Goal: Task Accomplishment & Management: Use online tool/utility

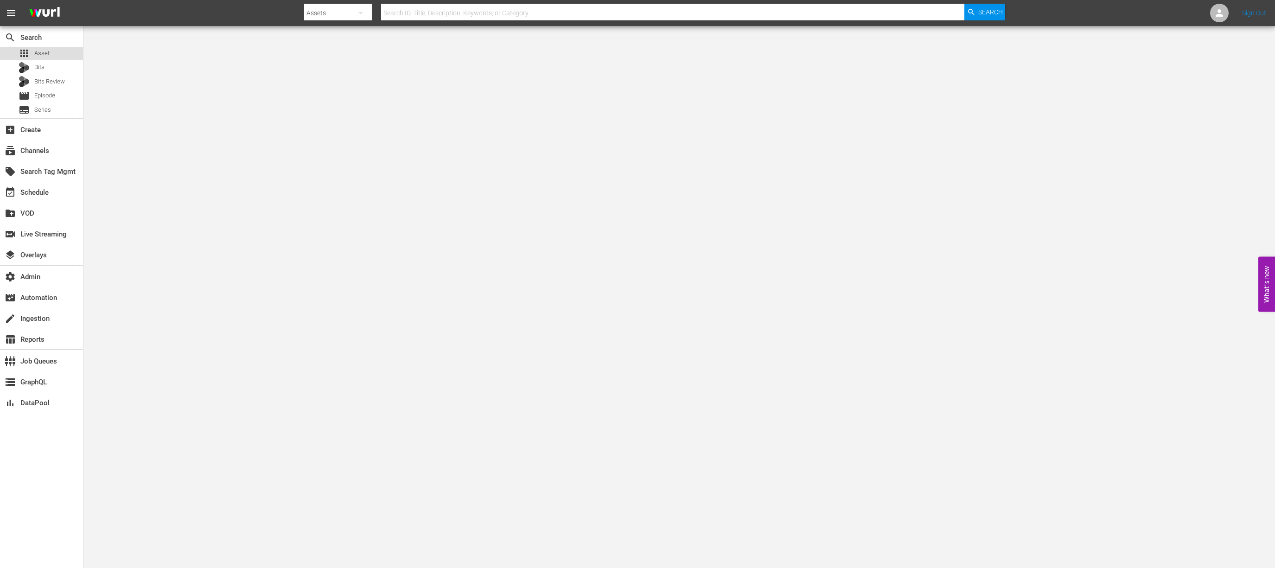
click at [72, 58] on div "apps Asset" at bounding box center [41, 53] width 83 height 13
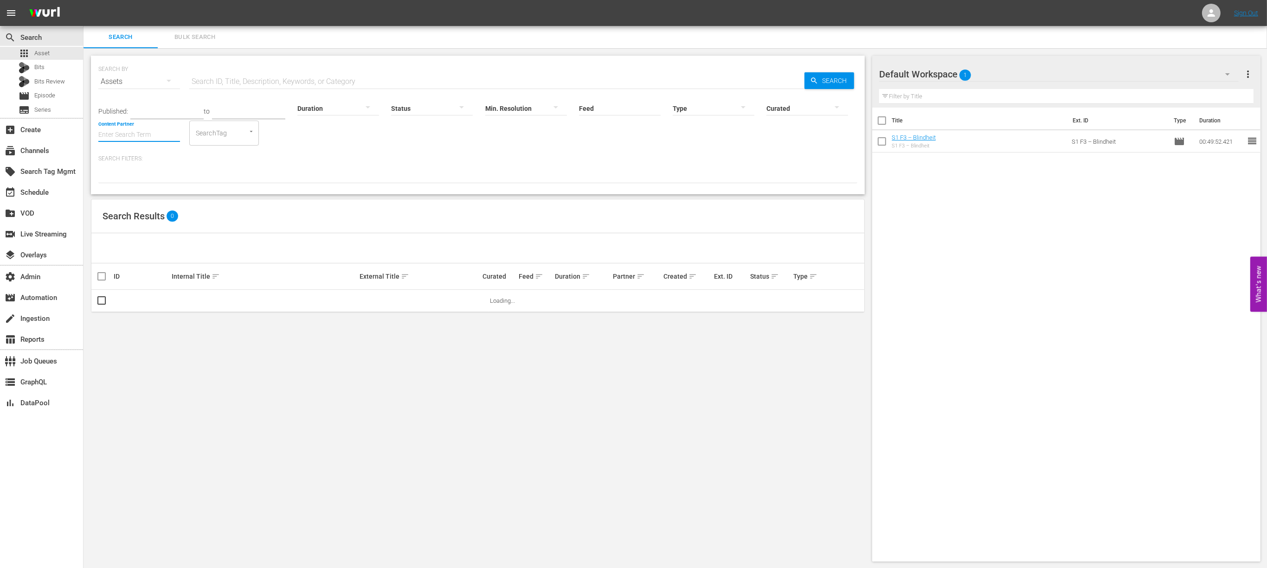
click at [145, 139] on input "Content Partner" at bounding box center [139, 135] width 82 height 33
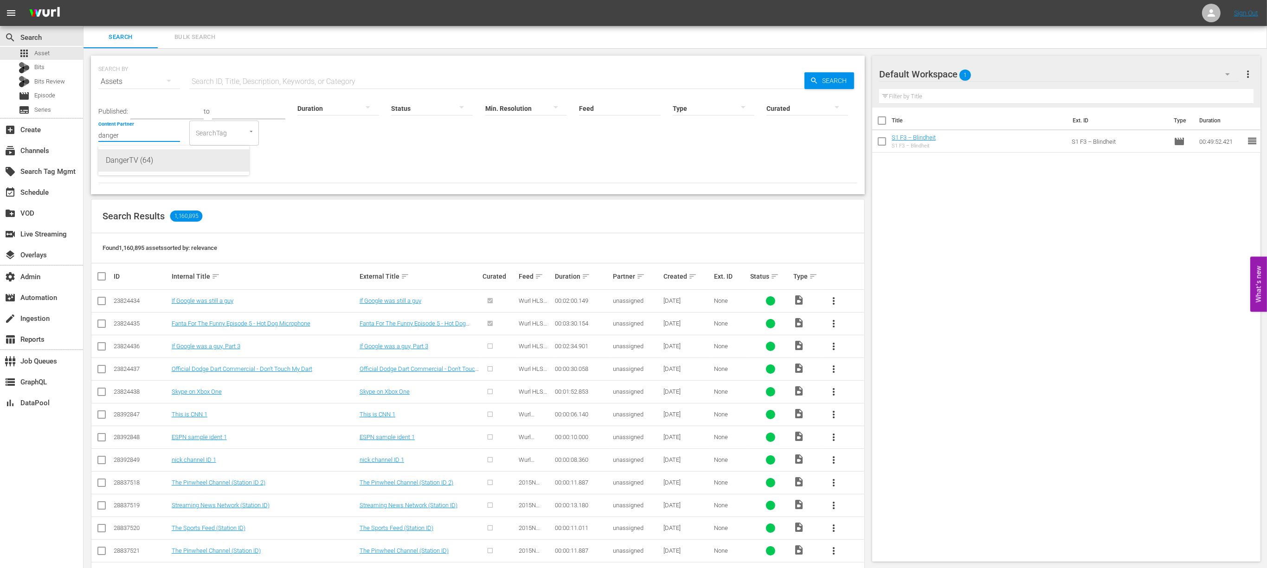
click at [219, 163] on div "DangerTV (64)" at bounding box center [174, 160] width 136 height 22
type input "DangerTV (64)"
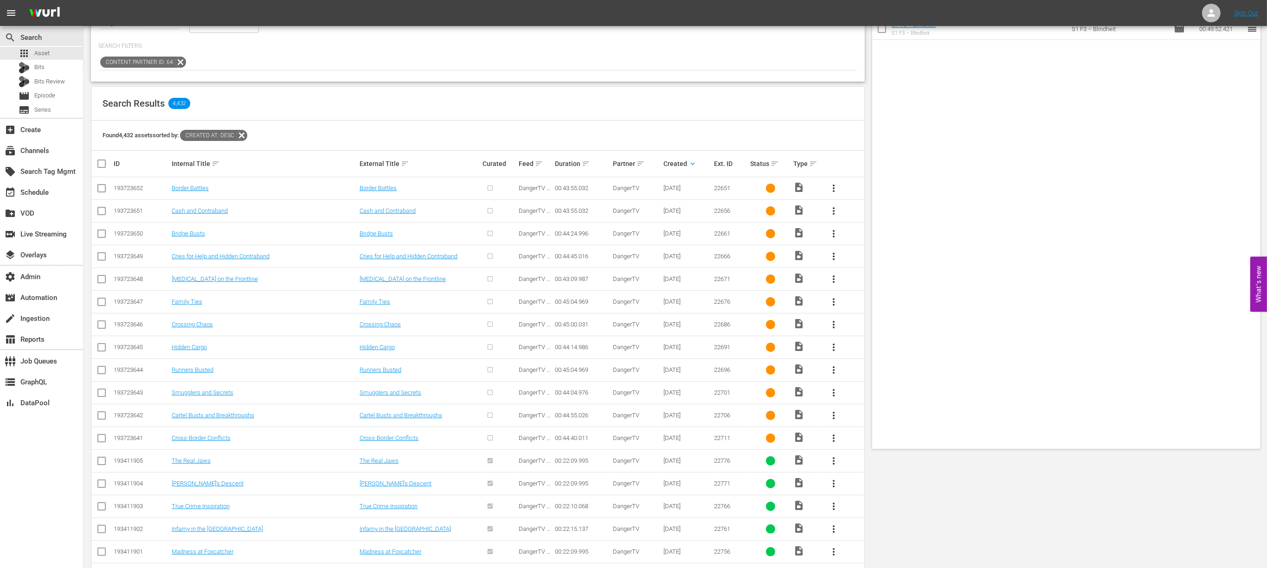
scroll to position [218, 0]
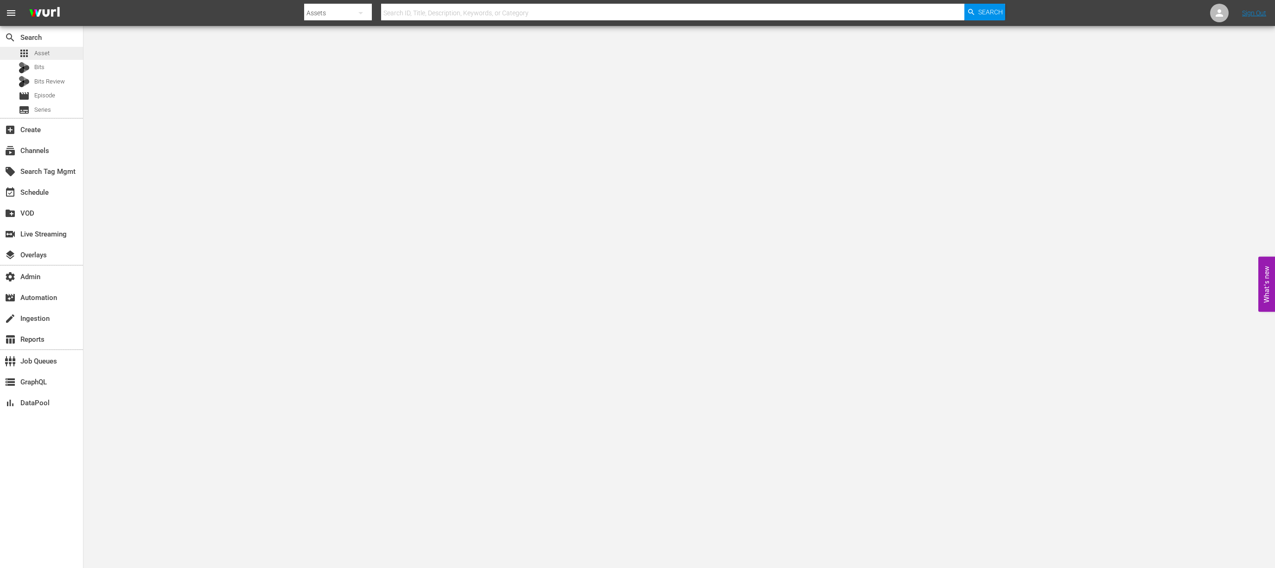
click at [63, 52] on div "apps Asset" at bounding box center [41, 53] width 83 height 13
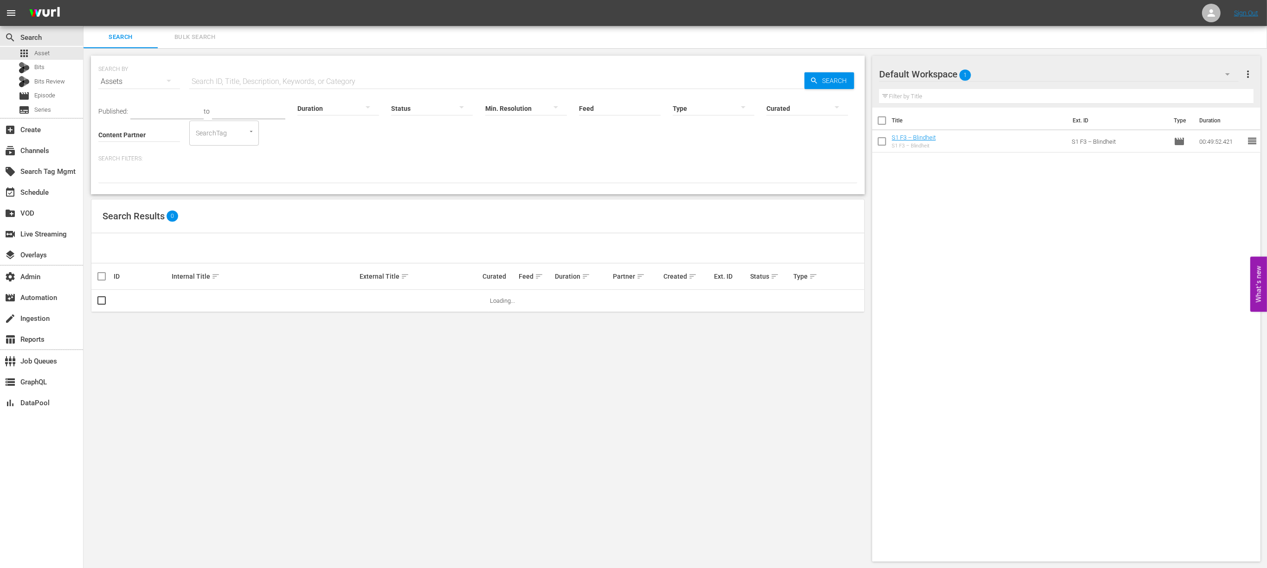
click at [125, 134] on input "Content Partner" at bounding box center [139, 135] width 82 height 33
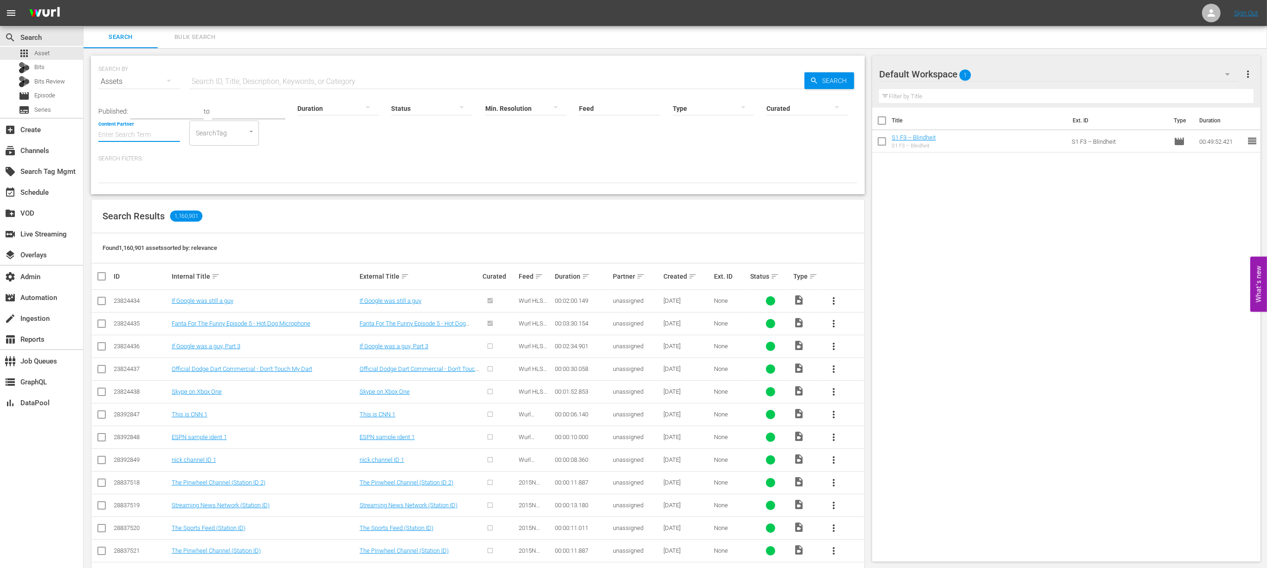
click at [160, 133] on input "Content Partner" at bounding box center [139, 135] width 82 height 33
click at [130, 163] on div "DangerTV (64)" at bounding box center [174, 160] width 136 height 22
type input "DangerTV (64)"
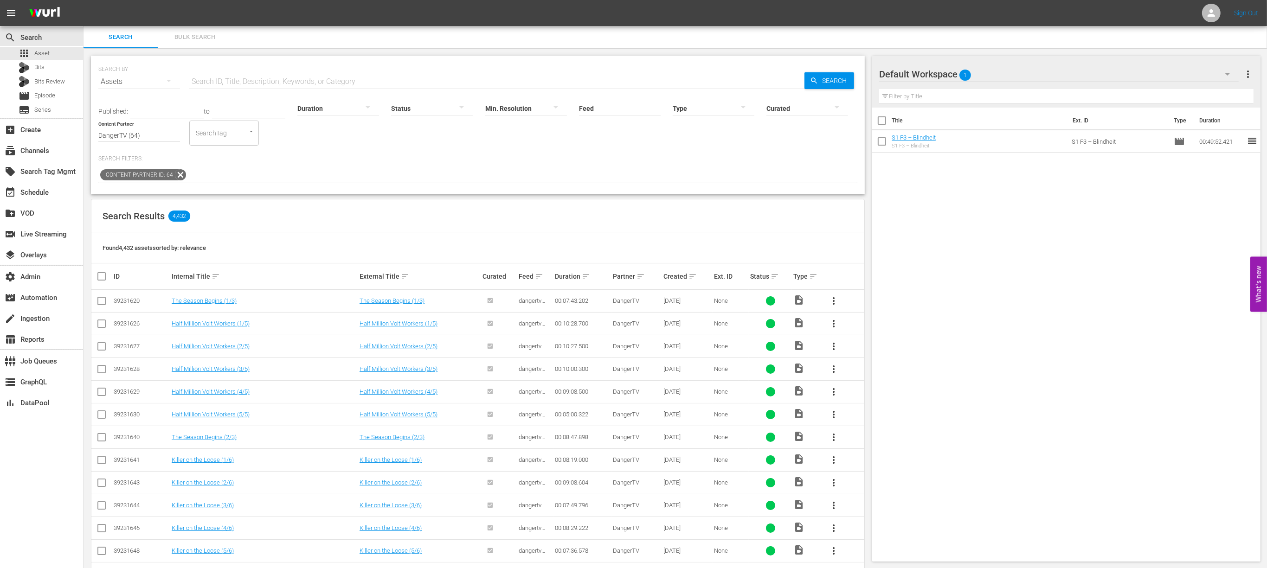
click at [697, 275] on div "Created sort" at bounding box center [687, 276] width 48 height 11
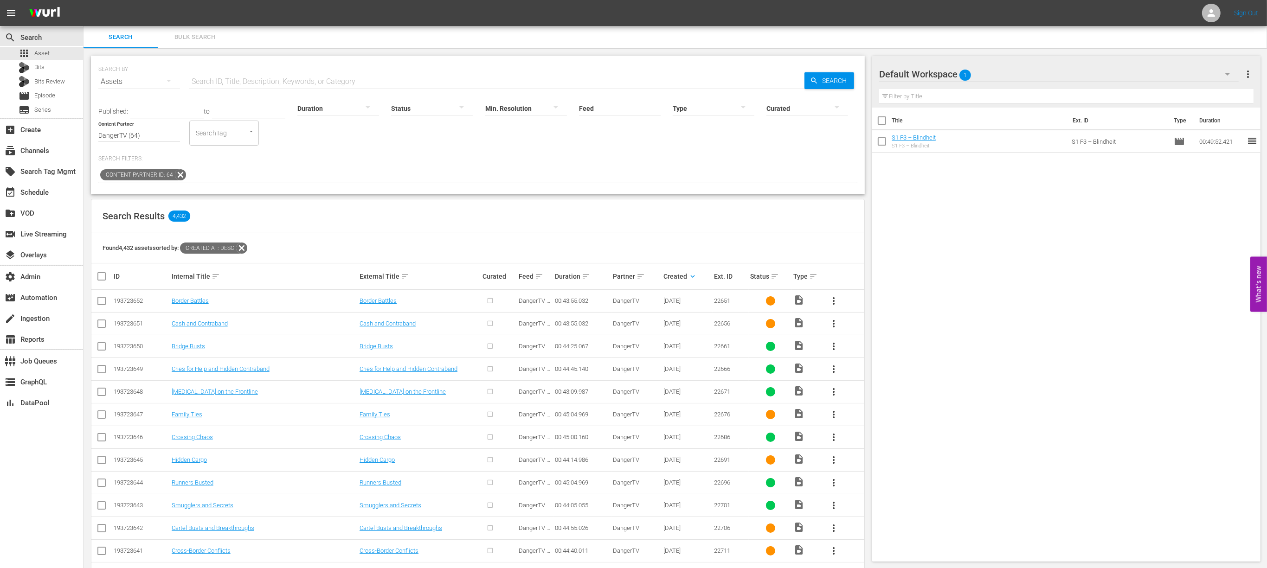
click at [413, 109] on div at bounding box center [432, 108] width 82 height 26
click at [429, 122] on div "IN_PROGRESS" at bounding box center [422, 122] width 82 height 15
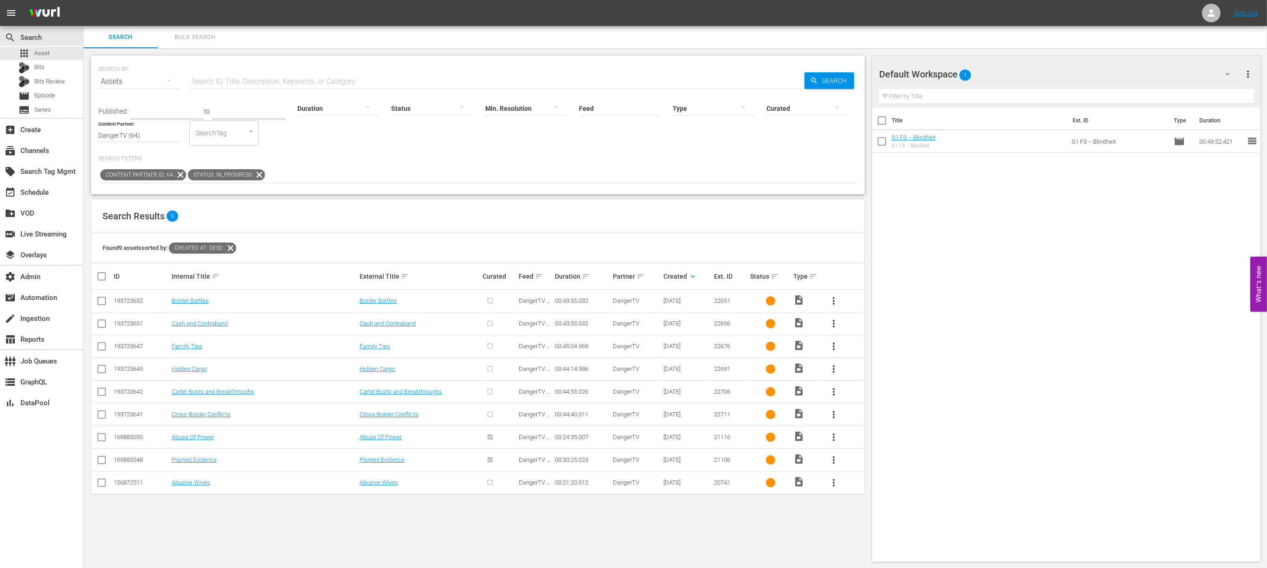
click at [138, 299] on div "193723652" at bounding box center [141, 300] width 55 height 7
copy div "193723652"
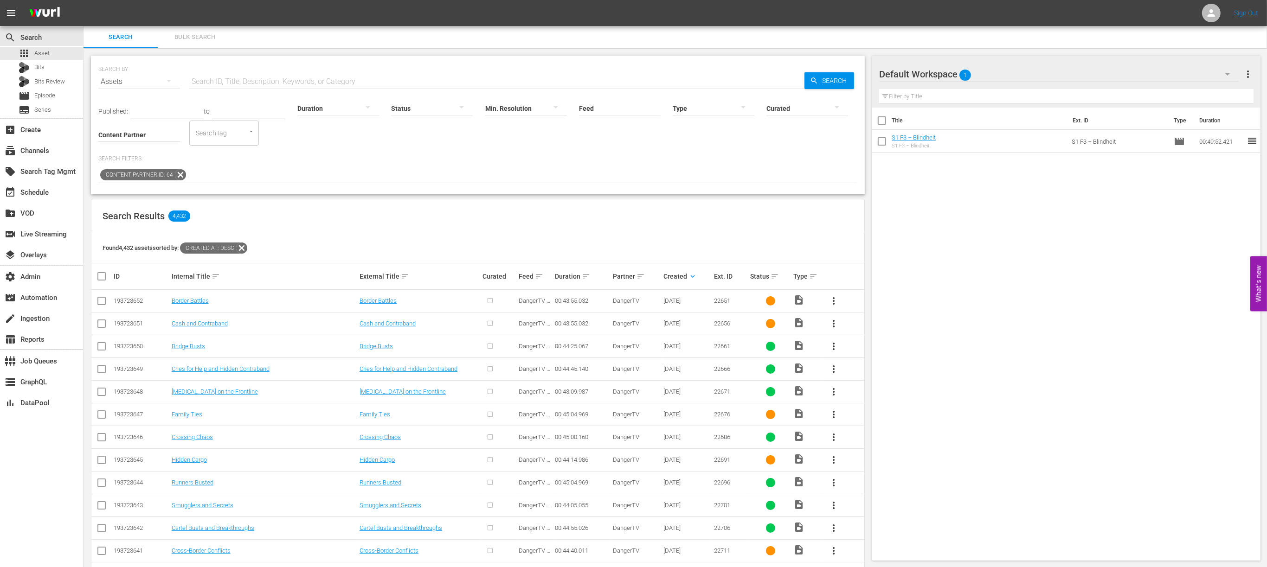
click at [425, 109] on div at bounding box center [432, 108] width 82 height 26
click at [430, 122] on div "IN_PROGRESS" at bounding box center [422, 122] width 82 height 15
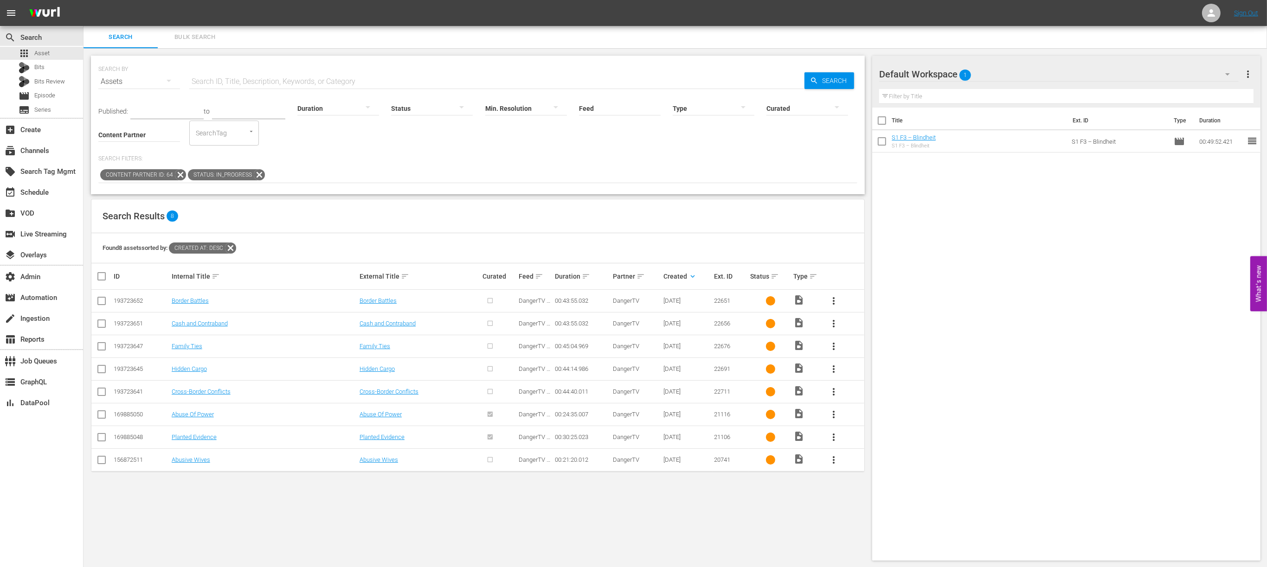
drag, startPoint x: 450, startPoint y: 209, endPoint x: 340, endPoint y: 133, distance: 133.3
click at [450, 209] on div "Search Results 8" at bounding box center [477, 216] width 773 height 34
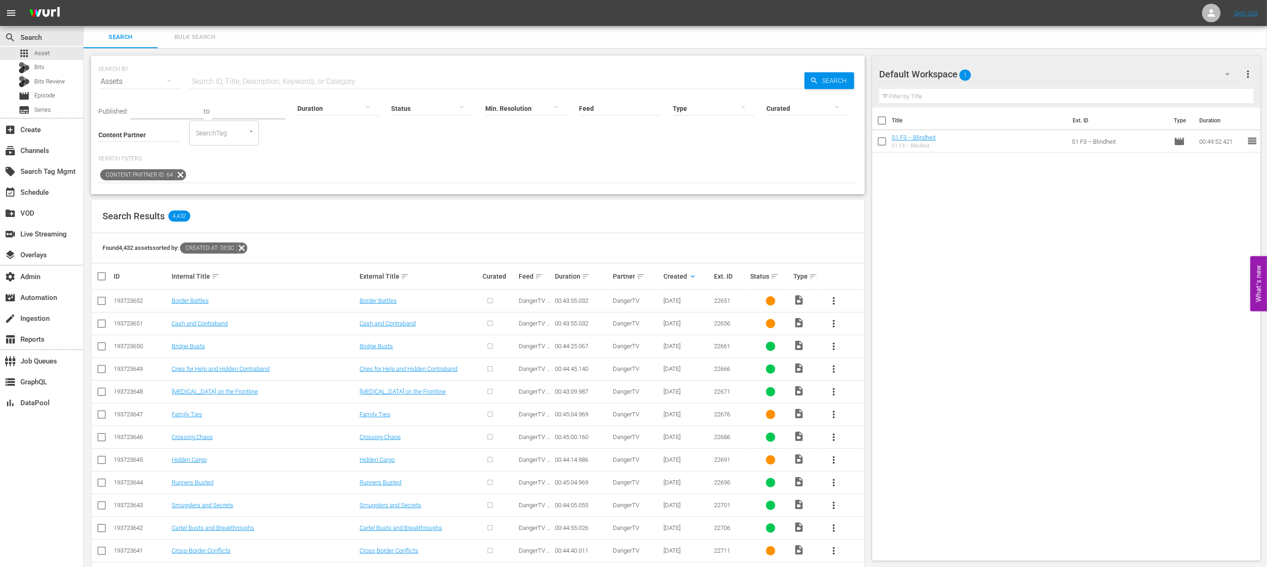
click at [597, 110] on input "Feed" at bounding box center [620, 108] width 82 height 33
click at [718, 107] on div at bounding box center [713, 108] width 82 height 26
click at [512, 162] on div "Video Ad Bits Live Promo Placeholder" at bounding box center [633, 283] width 1267 height 567
click at [404, 109] on div at bounding box center [432, 108] width 82 height 26
click at [421, 126] on div "IN_PROGRESS" at bounding box center [422, 122] width 82 height 15
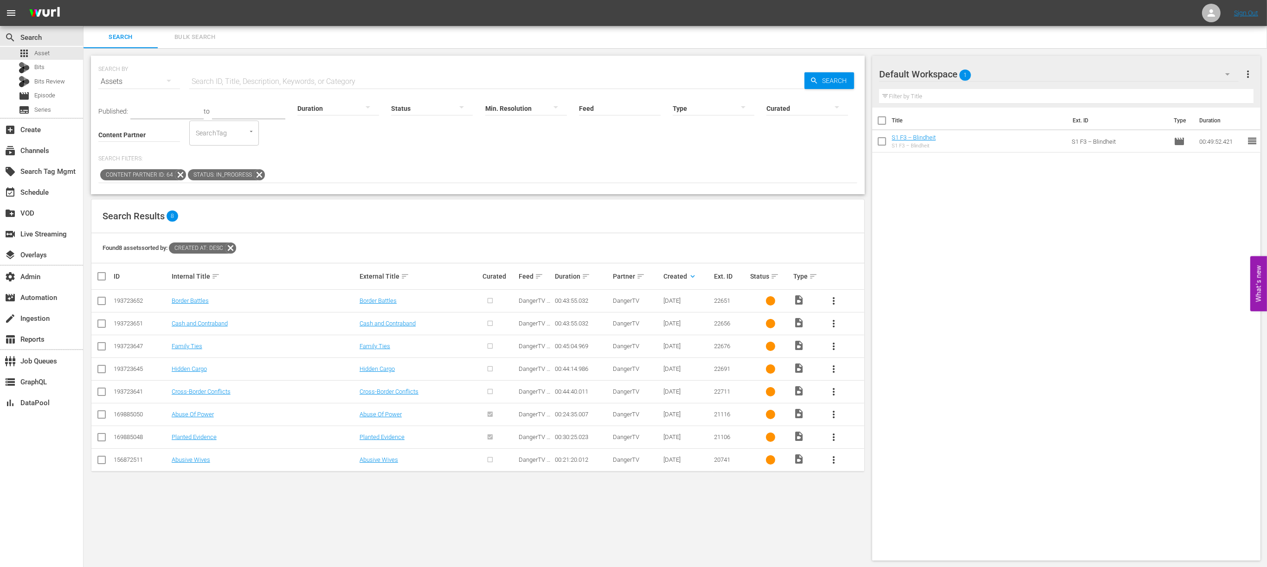
click at [158, 112] on div "Content Partner Enter Search Term" at bounding box center [139, 128] width 82 height 33
click at [220, 108] on input "text" at bounding box center [248, 112] width 73 height 14
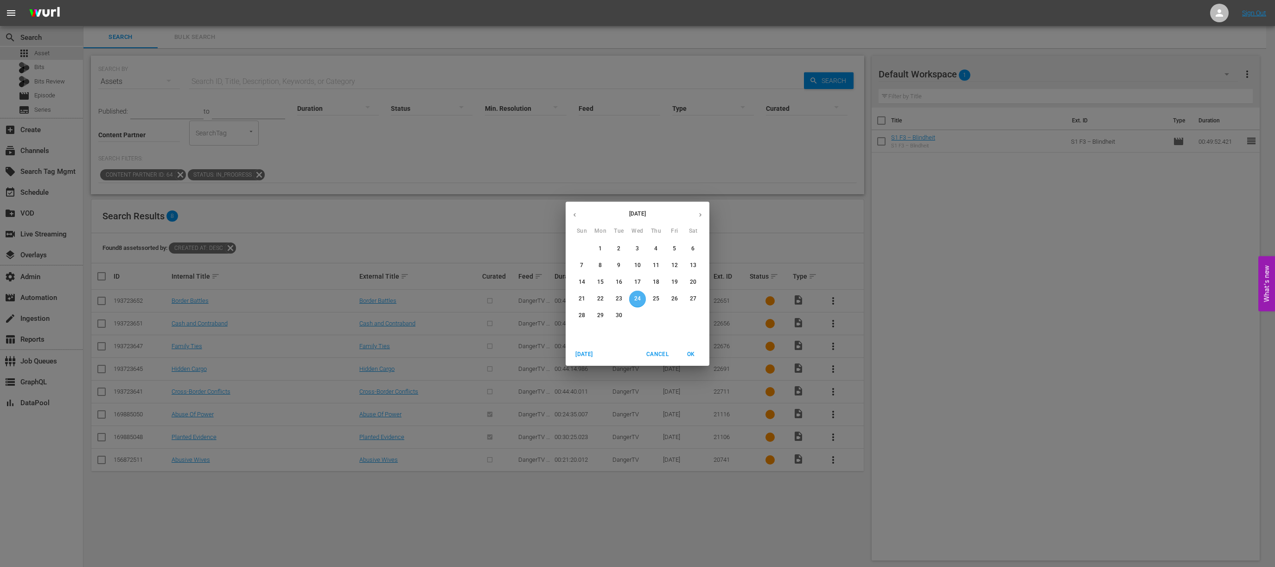
click at [633, 299] on span "24" at bounding box center [637, 299] width 17 height 8
type input "Sep 24, 2025"
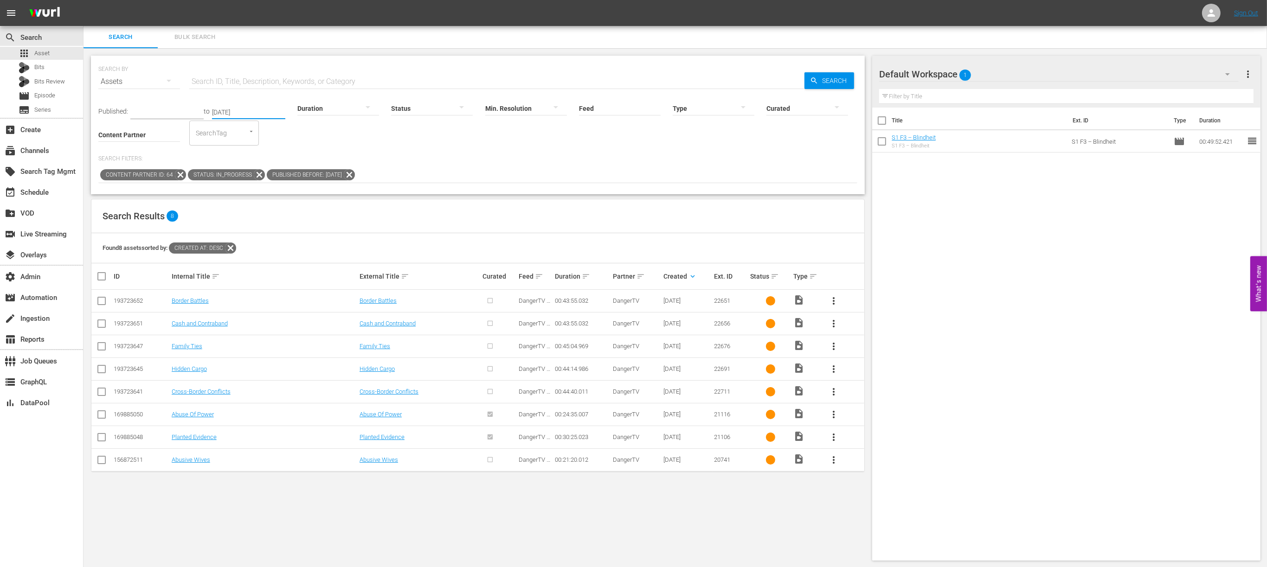
click at [161, 111] on input "text" at bounding box center [166, 112] width 73 height 14
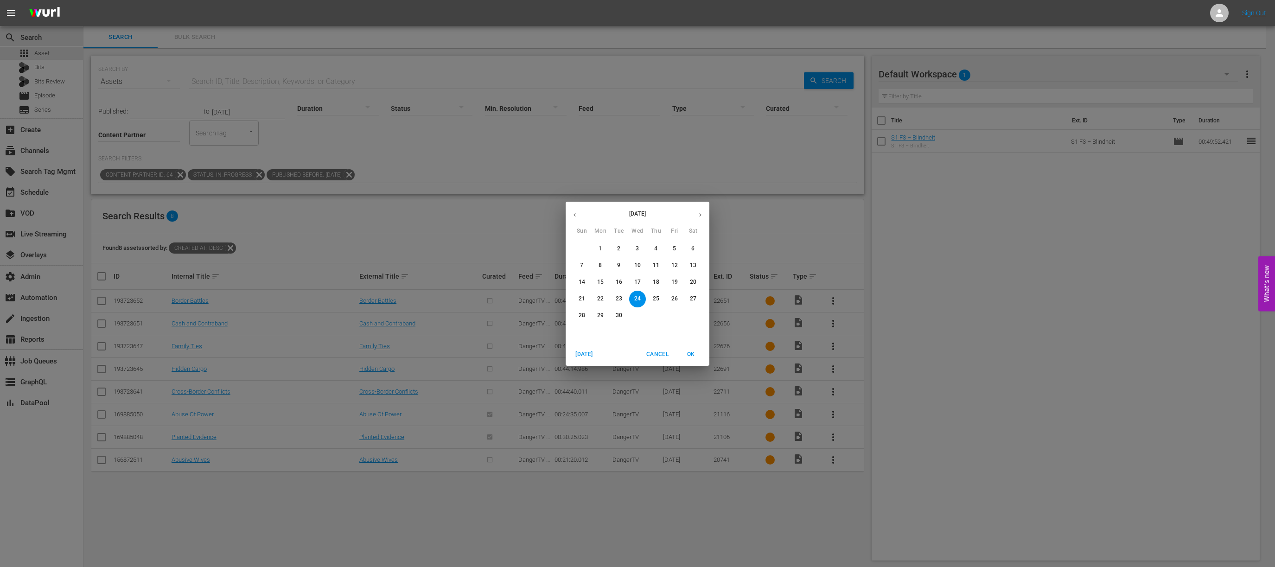
click at [637, 299] on p "24" at bounding box center [637, 299] width 6 height 8
type input "Sep 24, 2025"
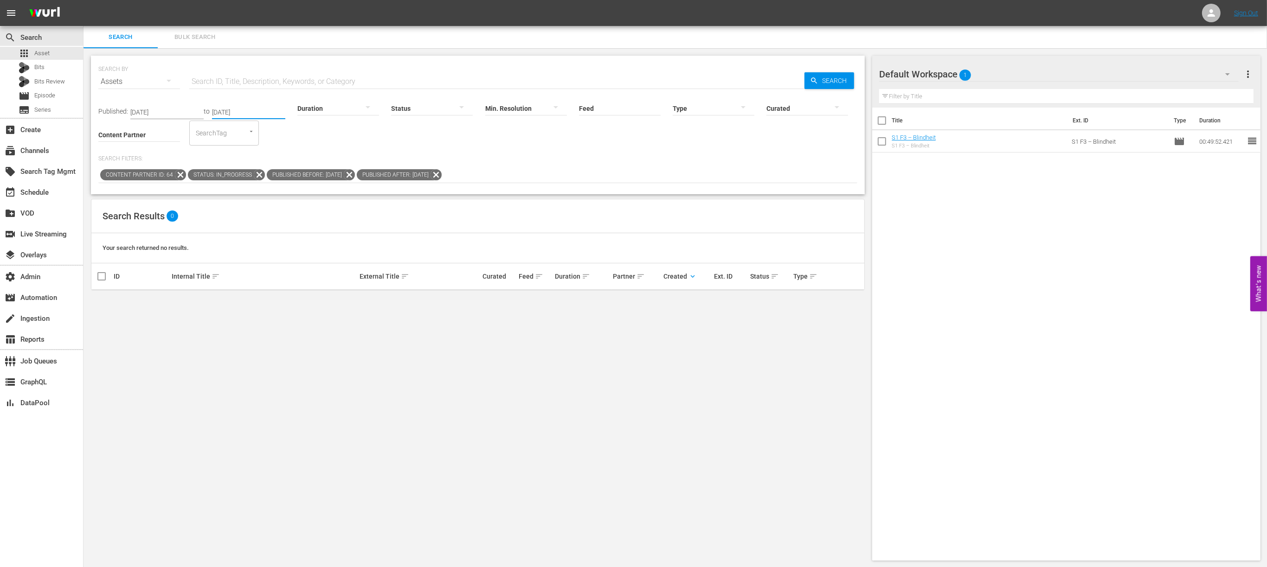
click at [241, 113] on input "Sep 24, 2025" at bounding box center [248, 112] width 73 height 14
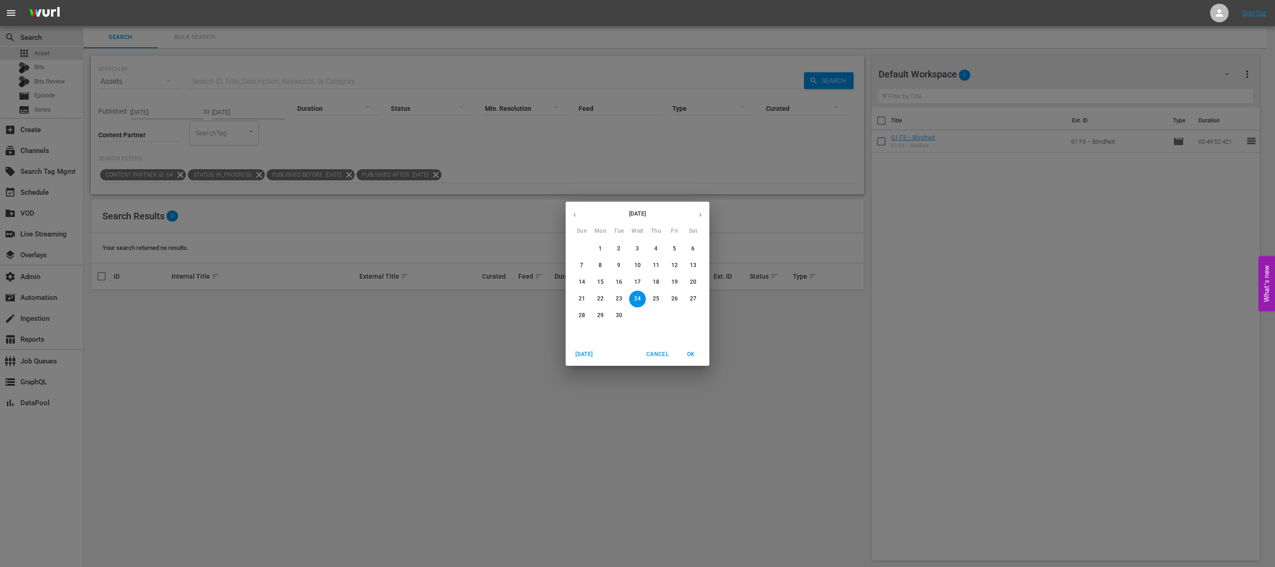
click at [692, 355] on span "OK" at bounding box center [691, 355] width 22 height 10
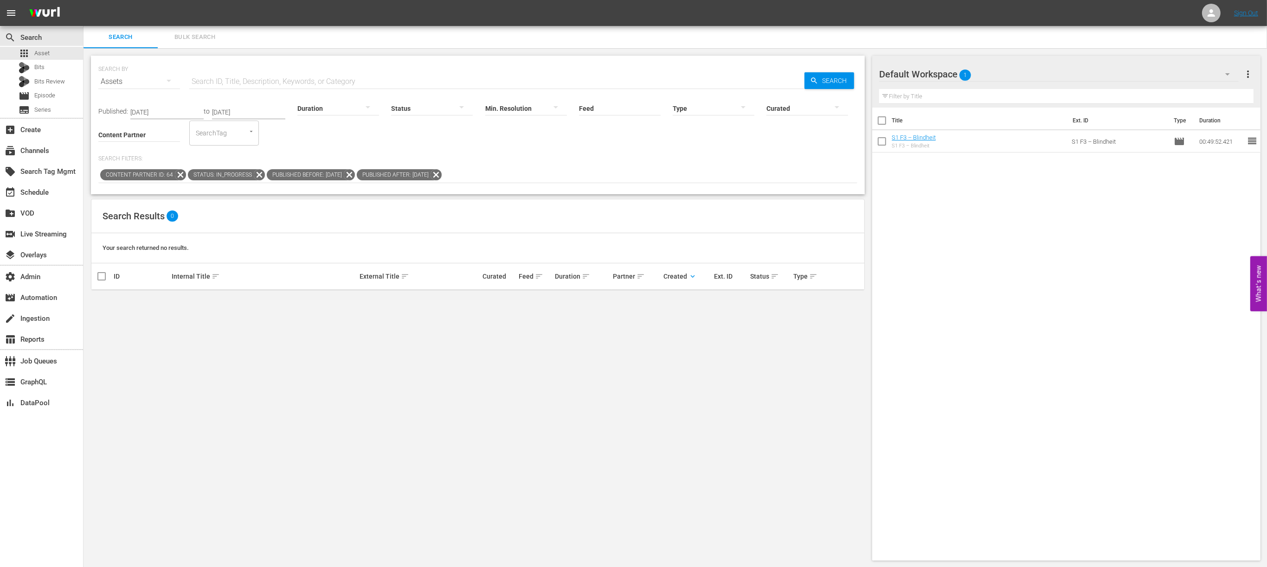
drag, startPoint x: 318, startPoint y: 150, endPoint x: 322, endPoint y: 154, distance: 6.2
click at [318, 150] on div "Published: Sep 24, 2025 to Sep 24, 2025 Duration Status Min. Resolution Feed Fe…" at bounding box center [477, 138] width 759 height 90
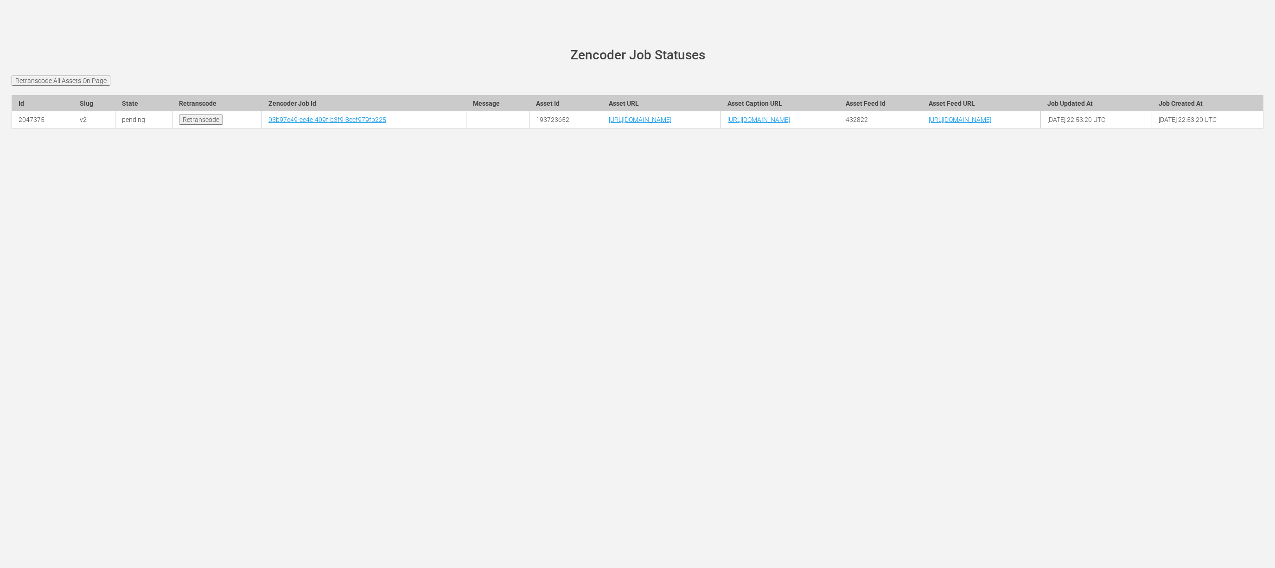
click at [743, 258] on div "wurl-scheduler.com site status Zencoder Job Statuses Retranscode All Assets On …" at bounding box center [637, 284] width 1275 height 568
click at [153, 225] on div "wurl-scheduler.com site status Zencoder Job Statuses Retranscode All Assets On …" at bounding box center [637, 284] width 1275 height 568
click at [173, 67] on main "wurl-scheduler.com site status Zencoder Job Statuses Retranscode All Assets On …" at bounding box center [637, 93] width 1275 height 135
click at [269, 123] on link "03b97e49-ce4e-409f-b3f9-8ecf979fb225" at bounding box center [328, 119] width 118 height 7
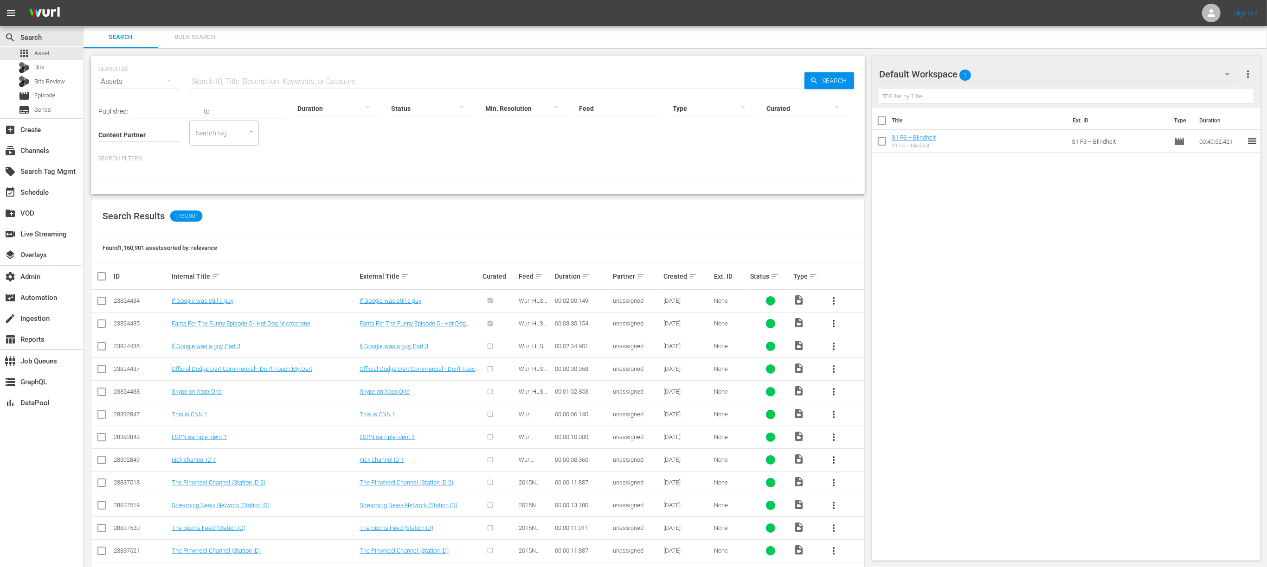
click at [149, 138] on input "Content Partner" at bounding box center [139, 135] width 82 height 33
click at [157, 162] on div "DangerTV (64)" at bounding box center [174, 160] width 136 height 22
type input "DangerTV (64)"
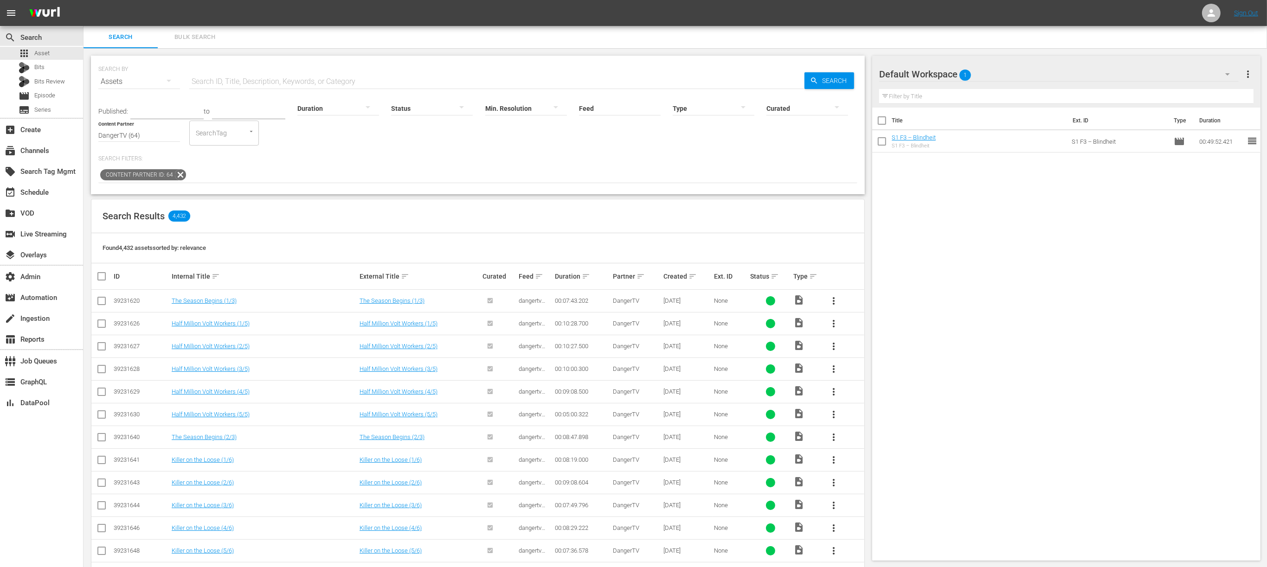
click at [406, 107] on div at bounding box center [432, 108] width 82 height 26
click at [431, 121] on div "IN_PROGRESS" at bounding box center [422, 122] width 82 height 15
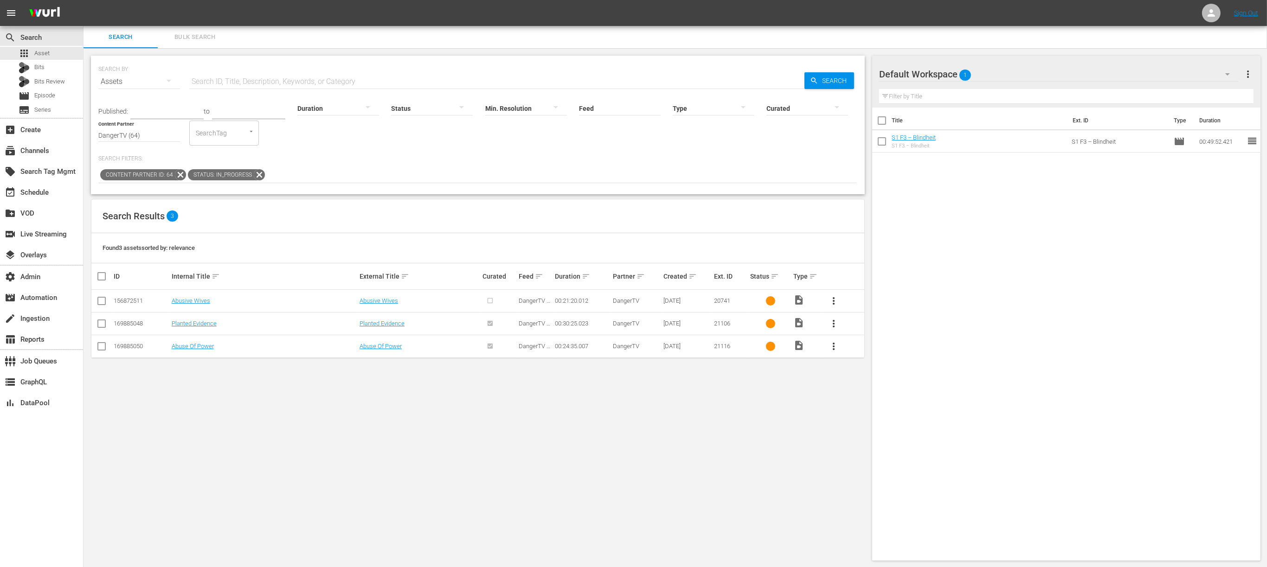
click at [417, 163] on div "Search Filters: Content Partner ID: 64 Status: IN_PROGRESS" at bounding box center [477, 169] width 759 height 28
click at [382, 301] on link "Abusive Wives" at bounding box center [378, 300] width 38 height 7
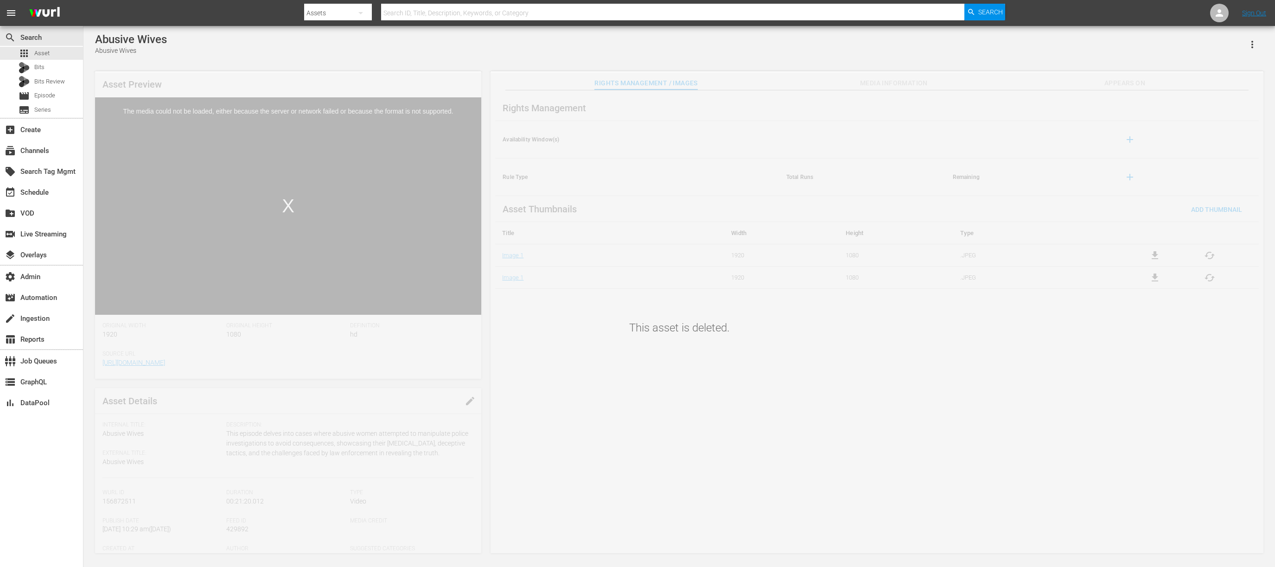
click at [150, 41] on div "Abusive Wives" at bounding box center [131, 39] width 72 height 13
click at [150, 33] on div "Abusive Wives" at bounding box center [131, 39] width 72 height 13
click at [147, 36] on div "Abusive Wives" at bounding box center [131, 39] width 72 height 13
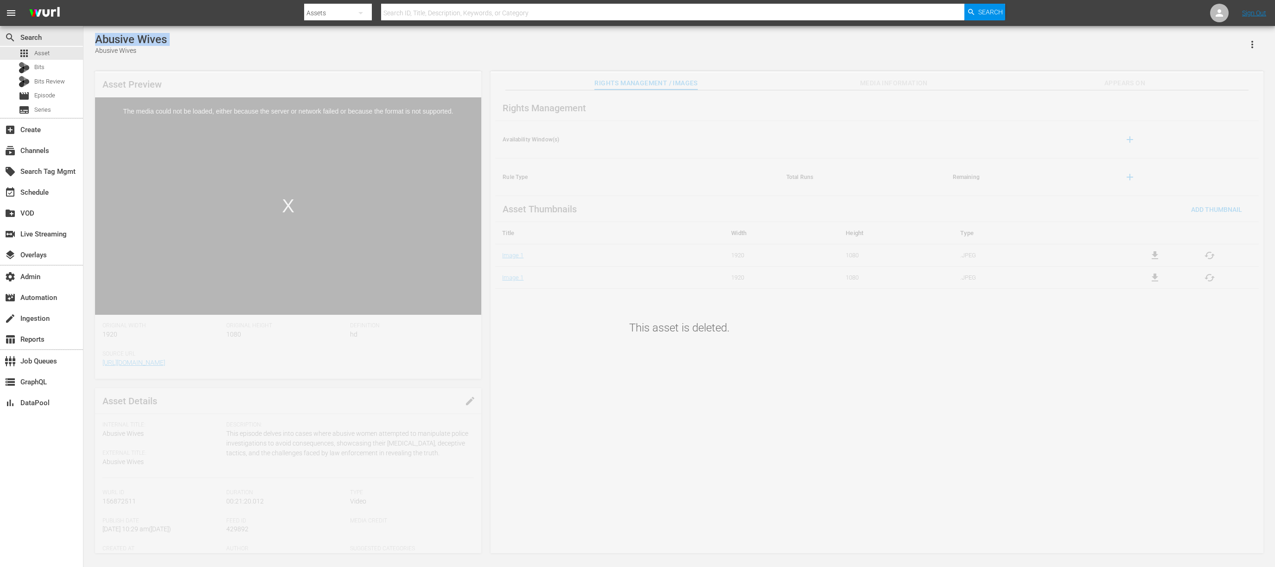
copy div "Abusive Wives"
click at [47, 55] on span "Asset" at bounding box center [41, 53] width 15 height 9
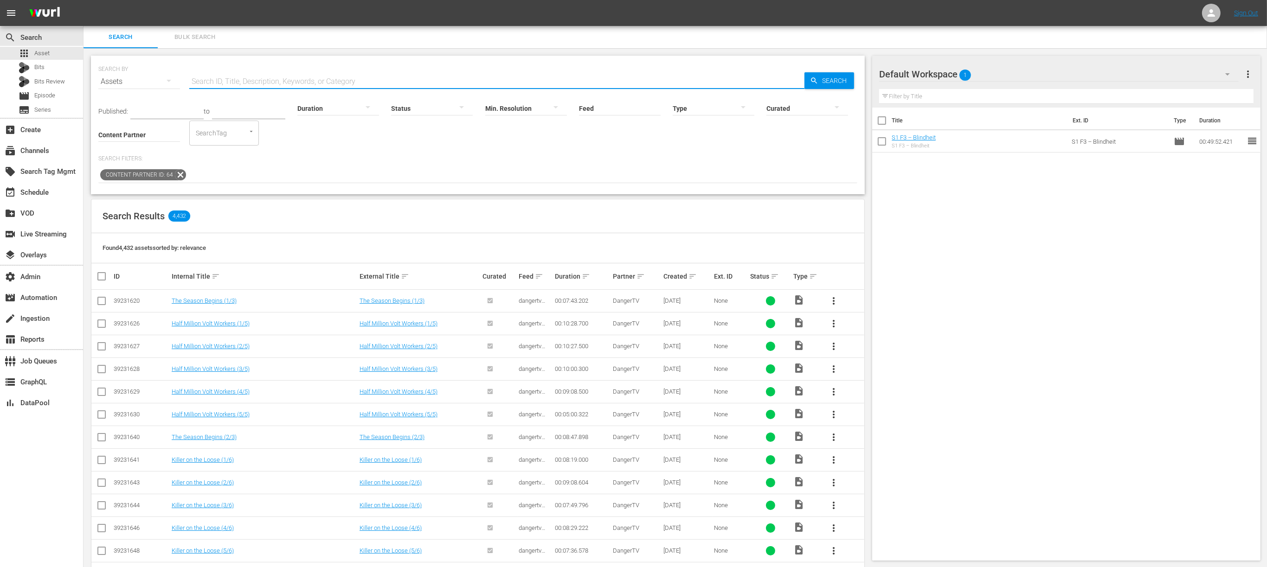
click at [247, 72] on input "text" at bounding box center [496, 81] width 615 height 22
paste input "Abusive Wives"
type input "Abusive Wives"
click at [810, 83] on icon "button" at bounding box center [814, 81] width 8 height 8
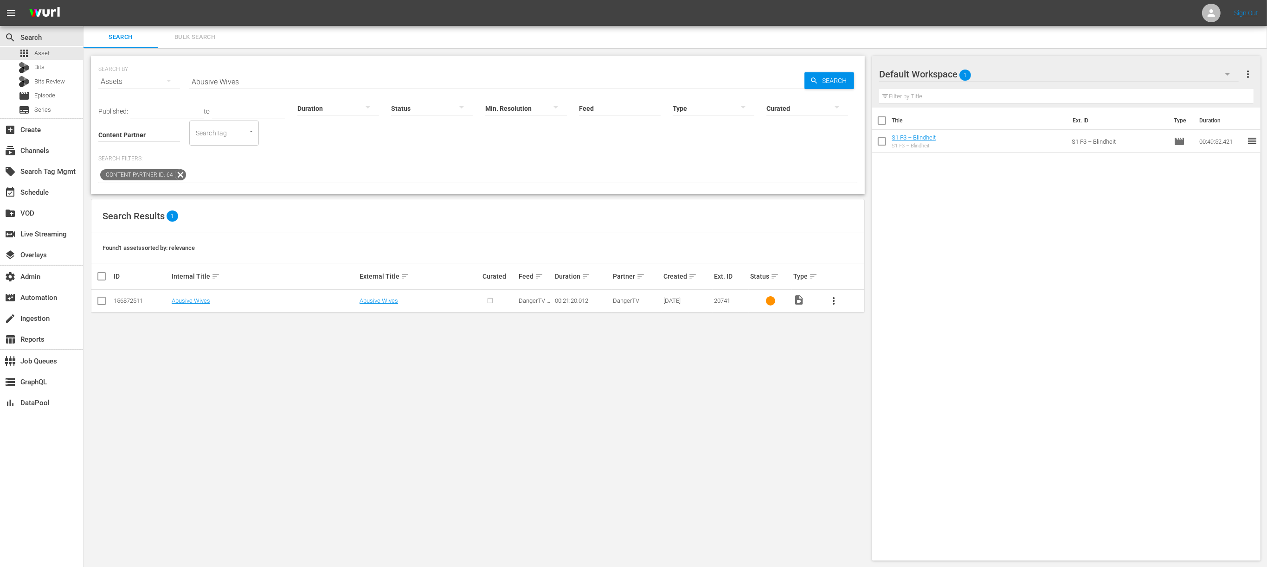
drag, startPoint x: 244, startPoint y: 81, endPoint x: 237, endPoint y: 80, distance: 7.0
click at [244, 81] on input "Abusive Wives" at bounding box center [496, 81] width 615 height 22
click at [65, 143] on div "subscriptions Channels" at bounding box center [41, 150] width 83 height 19
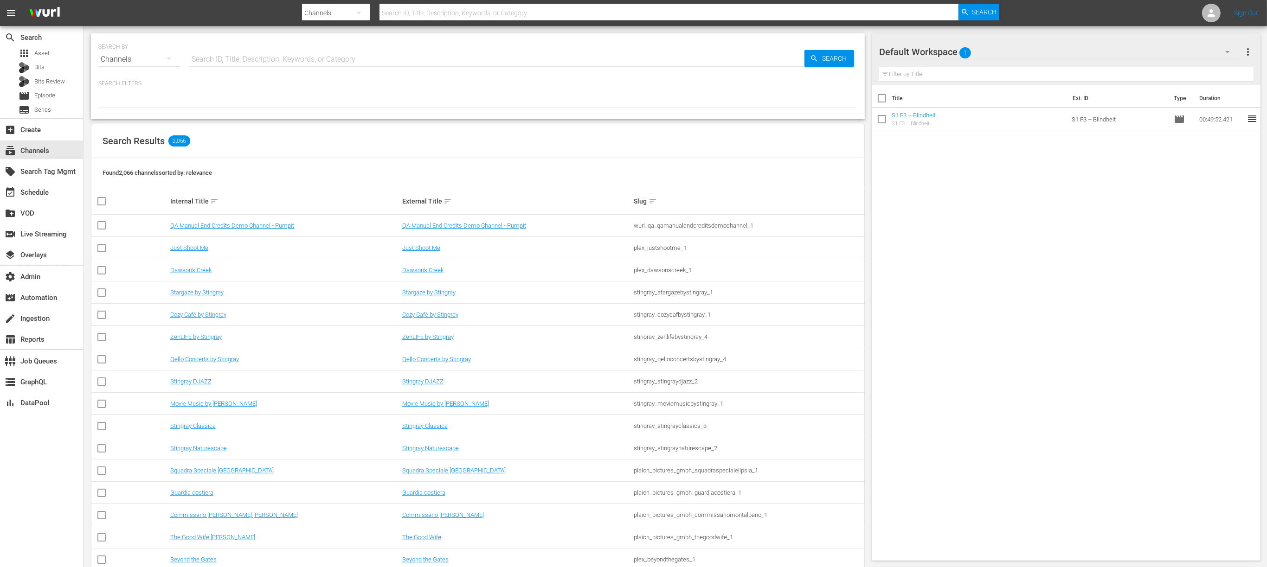
click at [242, 58] on input "text" at bounding box center [496, 59] width 615 height 22
type input "[PERSON_NAME]"
type input "wurl_external_1"
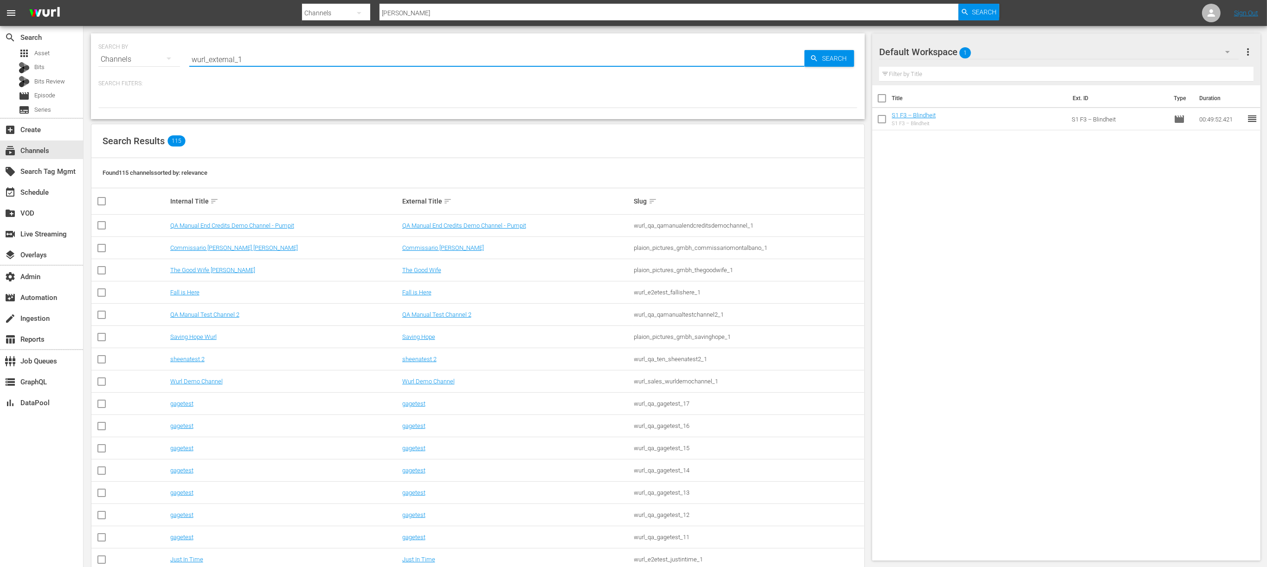
type input "wurl_external_1"
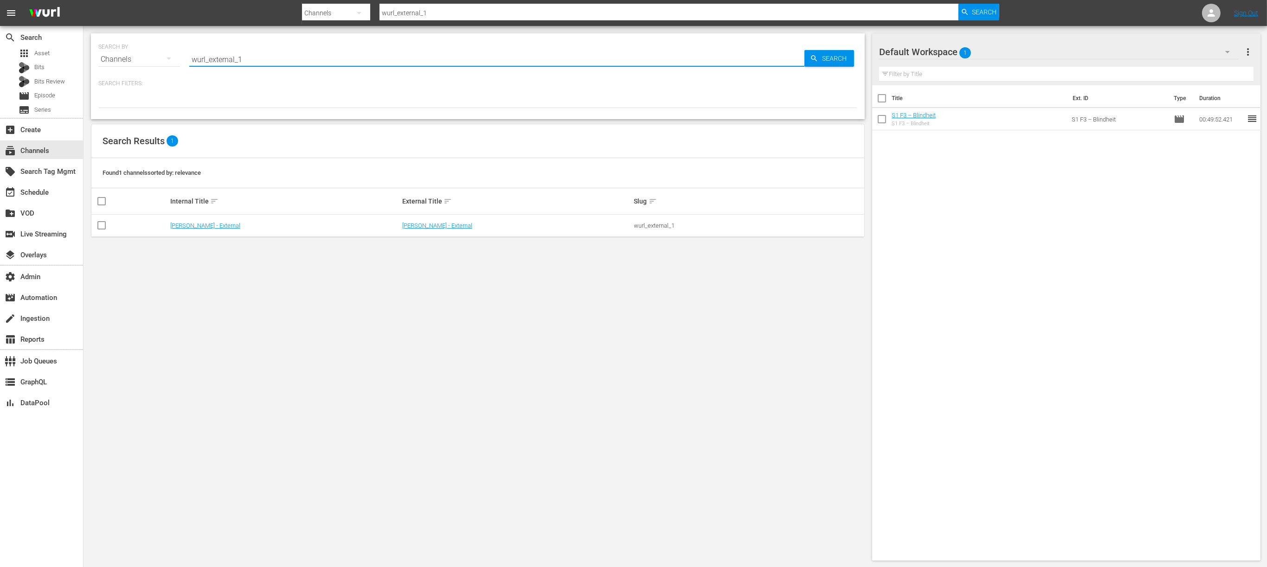
click at [448, 229] on div "[PERSON_NAME] - External" at bounding box center [516, 225] width 229 height 7
click at [432, 226] on link "[PERSON_NAME] - External" at bounding box center [437, 225] width 70 height 7
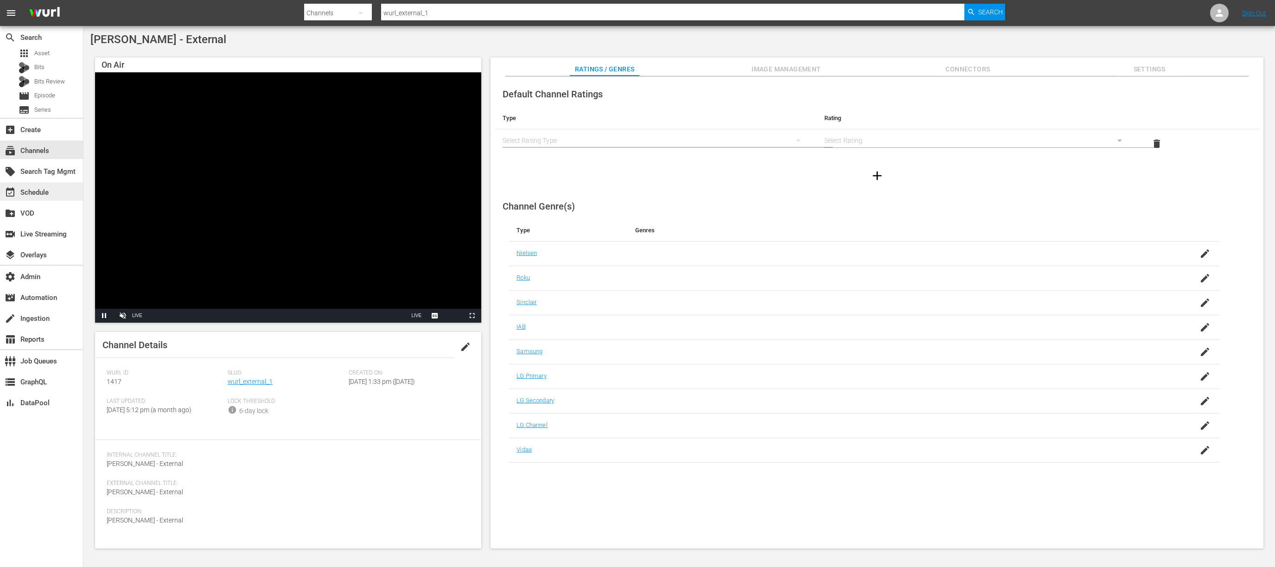
click at [48, 194] on div "event_available Schedule" at bounding box center [26, 191] width 52 height 8
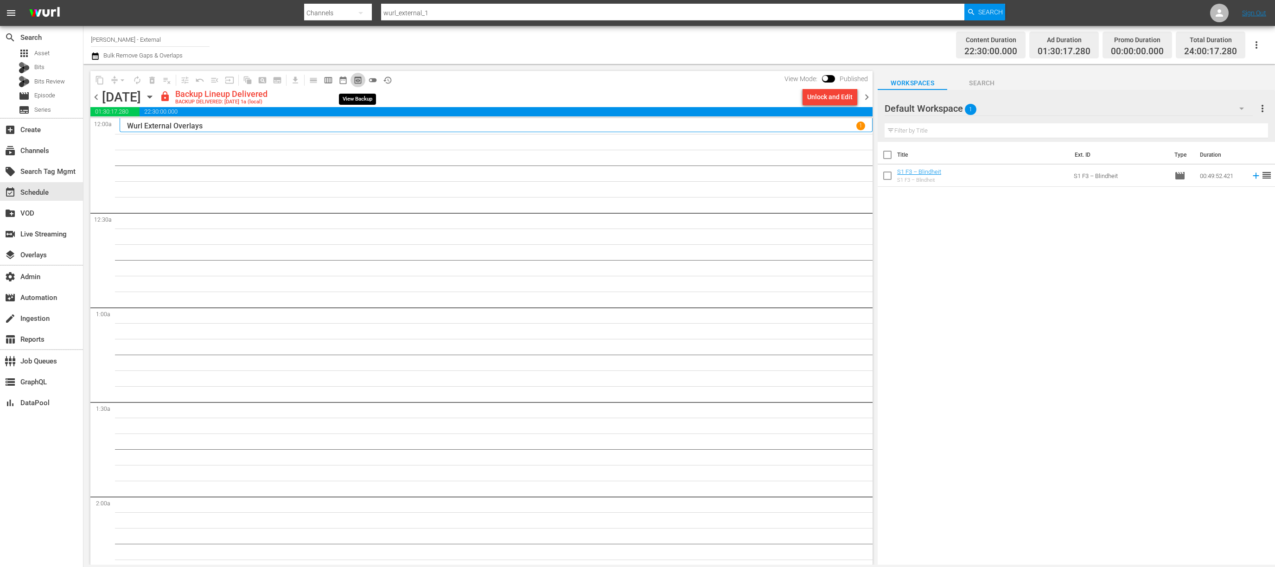
click at [355, 82] on span "preview_outlined" at bounding box center [357, 80] width 9 height 9
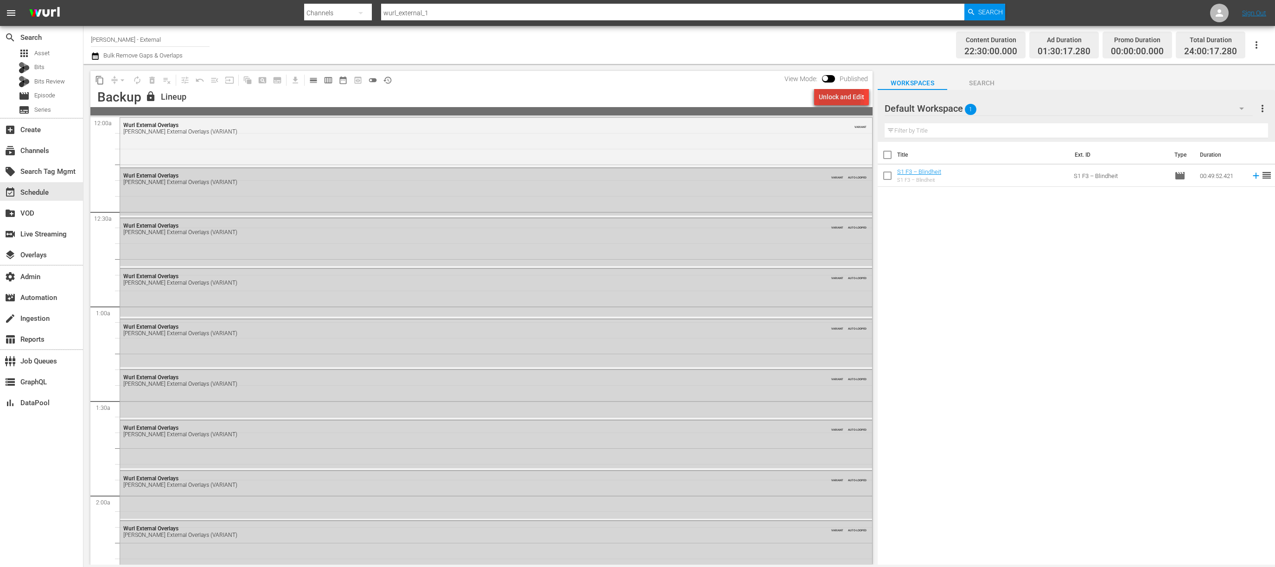
click at [839, 98] on div "Unlock and Edit" at bounding box center [841, 97] width 45 height 17
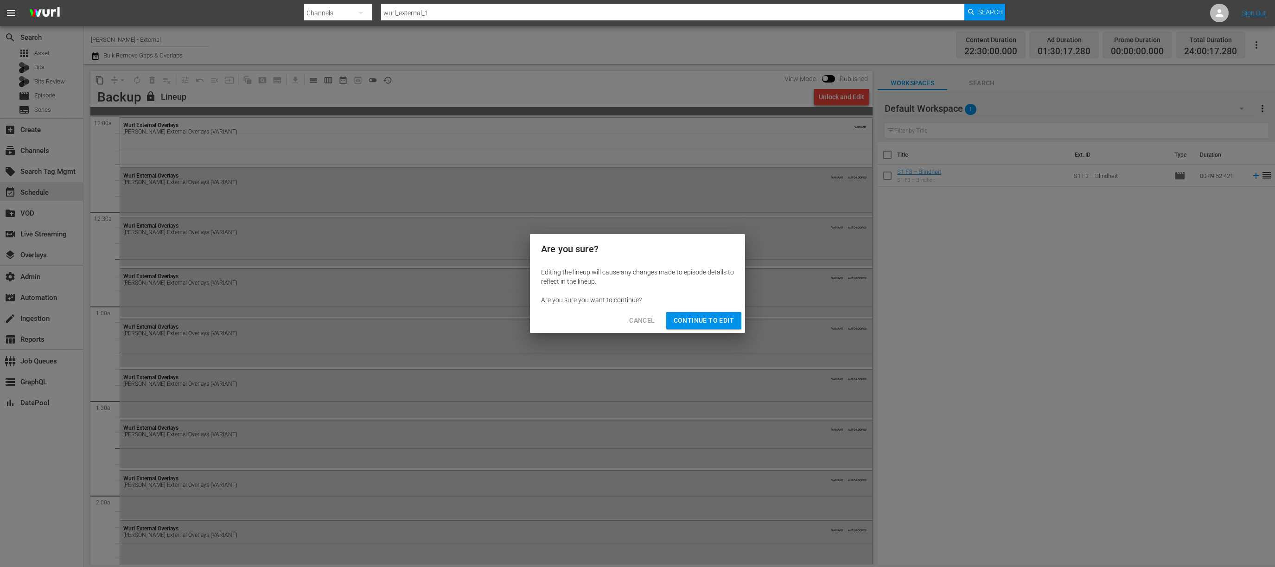
click at [717, 321] on span "Continue to Edit" at bounding box center [704, 321] width 60 height 12
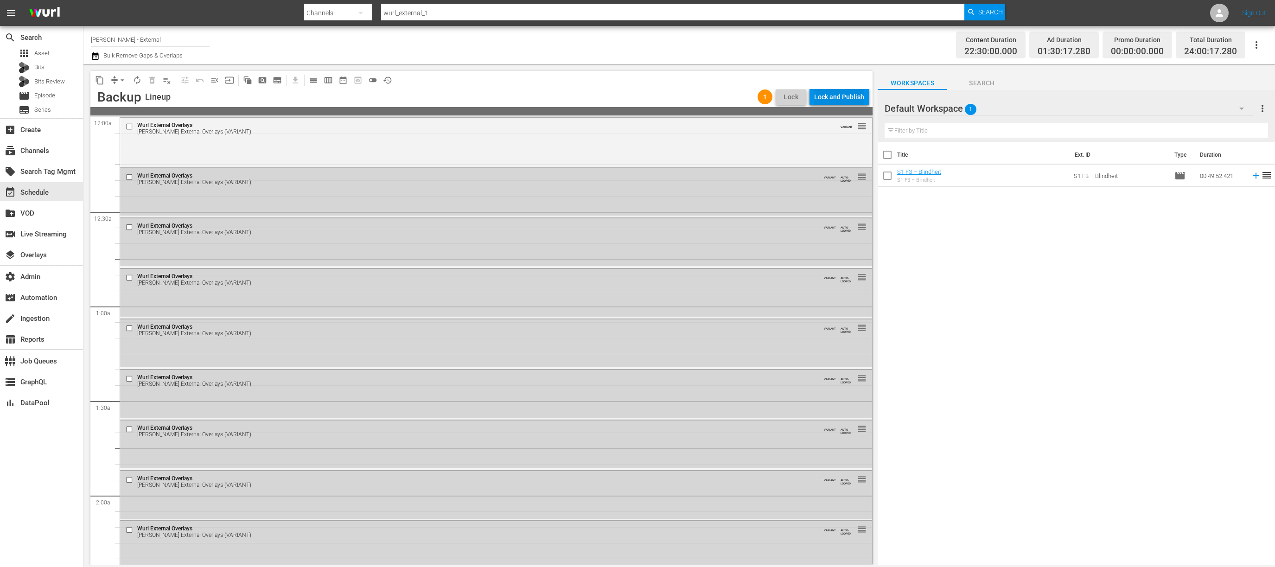
click at [830, 98] on div "Lock and Publish" at bounding box center [839, 97] width 50 height 17
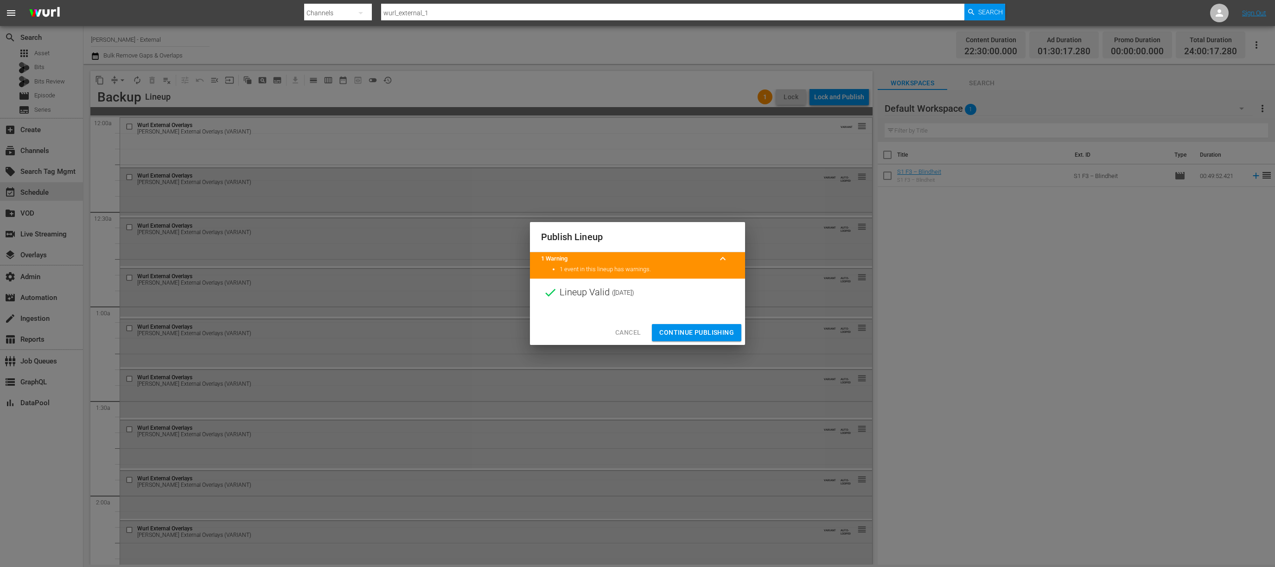
click at [698, 333] on span "Continue Publishing" at bounding box center [696, 333] width 75 height 12
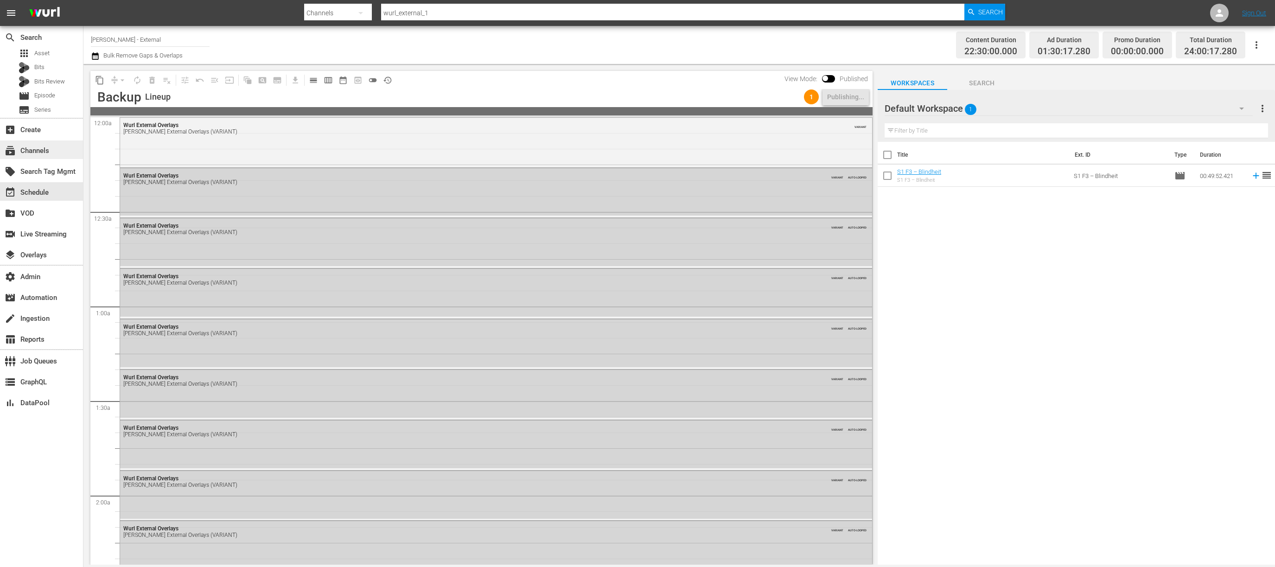
click at [54, 149] on div "subscriptions Channels" at bounding box center [41, 150] width 83 height 19
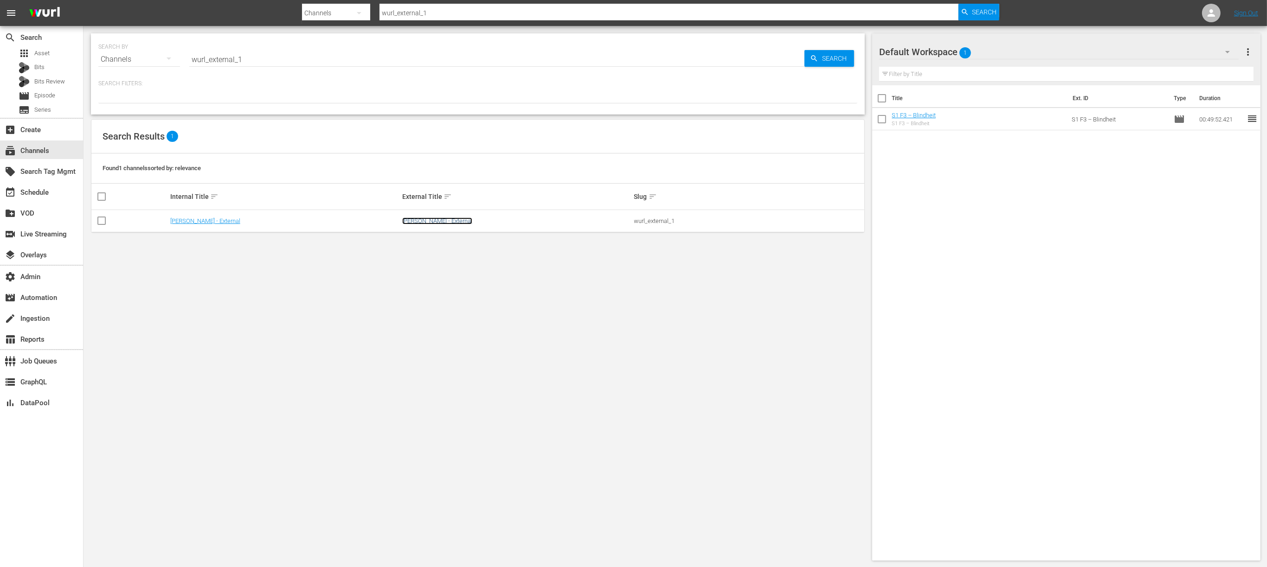
click at [409, 221] on link "[PERSON_NAME] - External" at bounding box center [437, 221] width 70 height 7
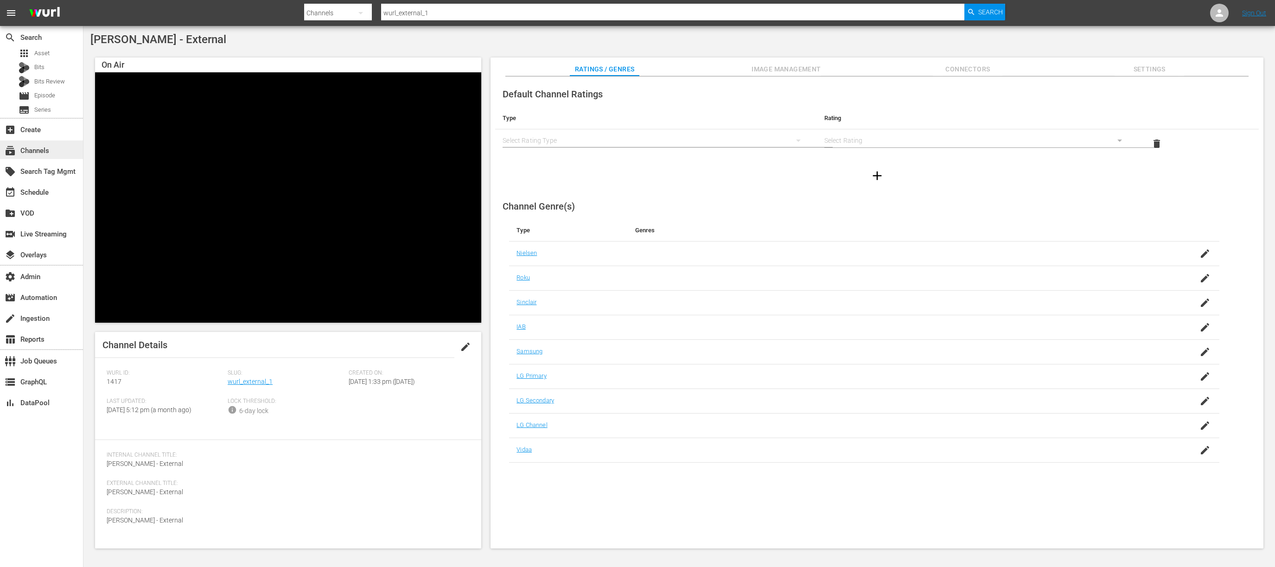
click at [48, 148] on div "subscriptions Channels" at bounding box center [26, 149] width 52 height 8
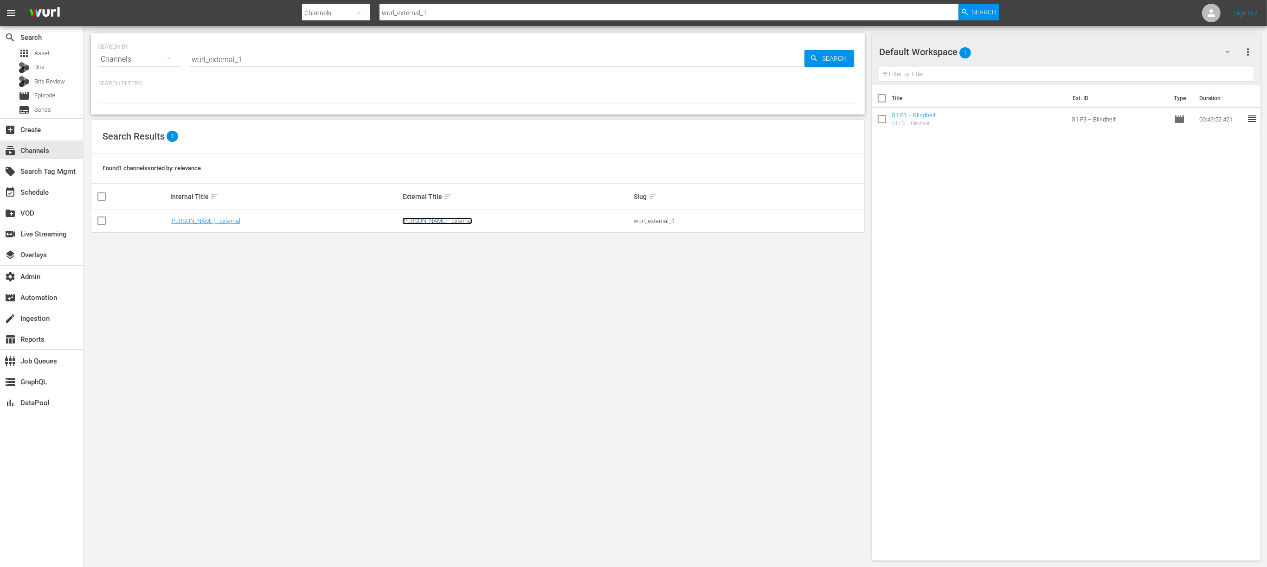
click at [426, 223] on link "[PERSON_NAME] - External" at bounding box center [437, 221] width 70 height 7
click at [411, 221] on link "[PERSON_NAME] - External" at bounding box center [437, 221] width 70 height 7
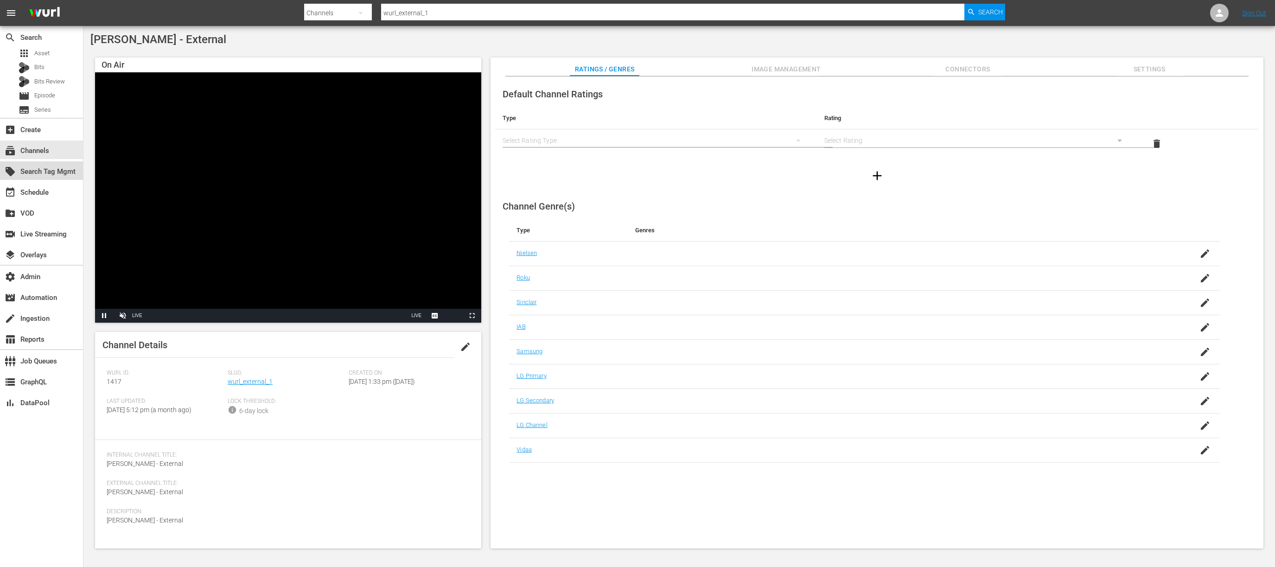
click at [51, 174] on div "local_offer Search Tag Mgmt" at bounding box center [26, 170] width 52 height 8
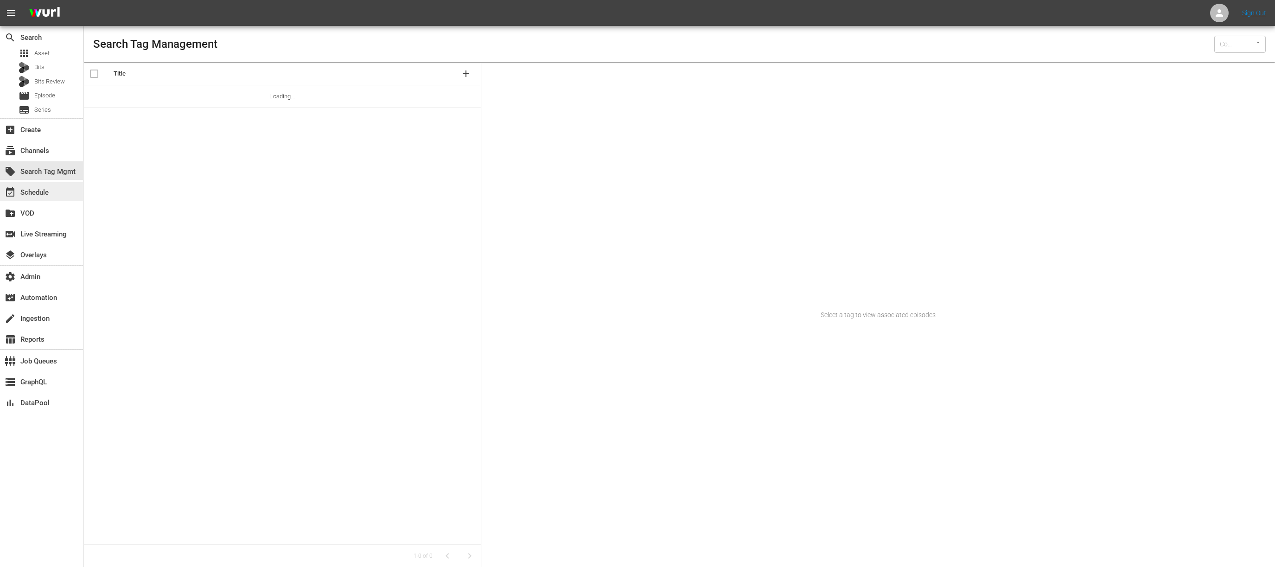
type input "Wurl (15)"
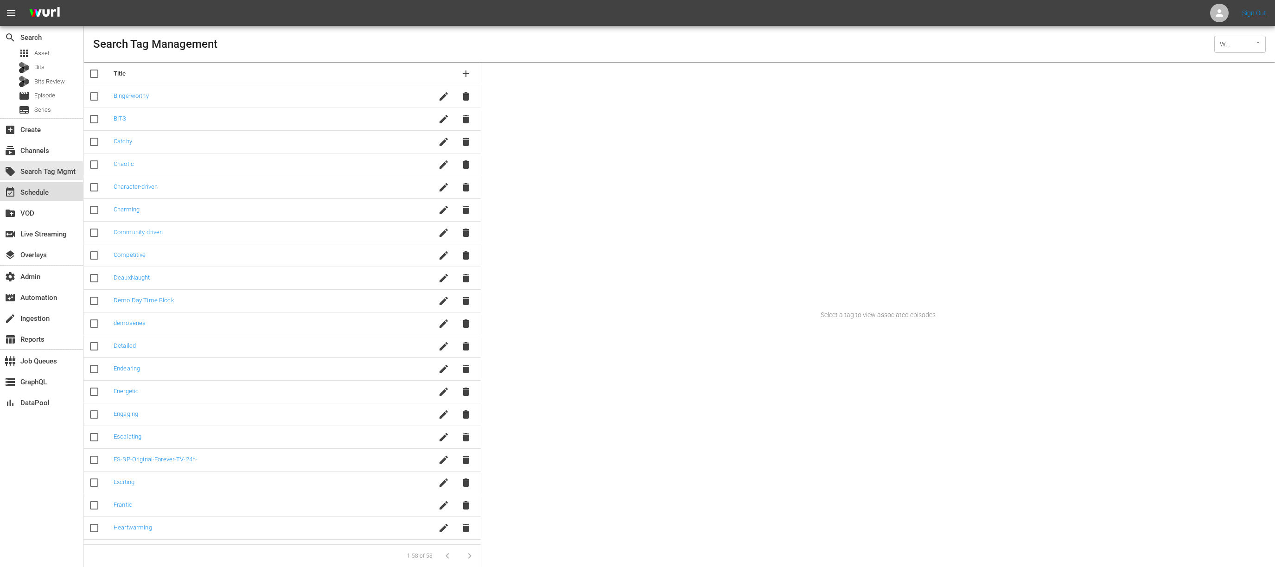
click at [54, 195] on div "event_available Schedule" at bounding box center [41, 191] width 83 height 19
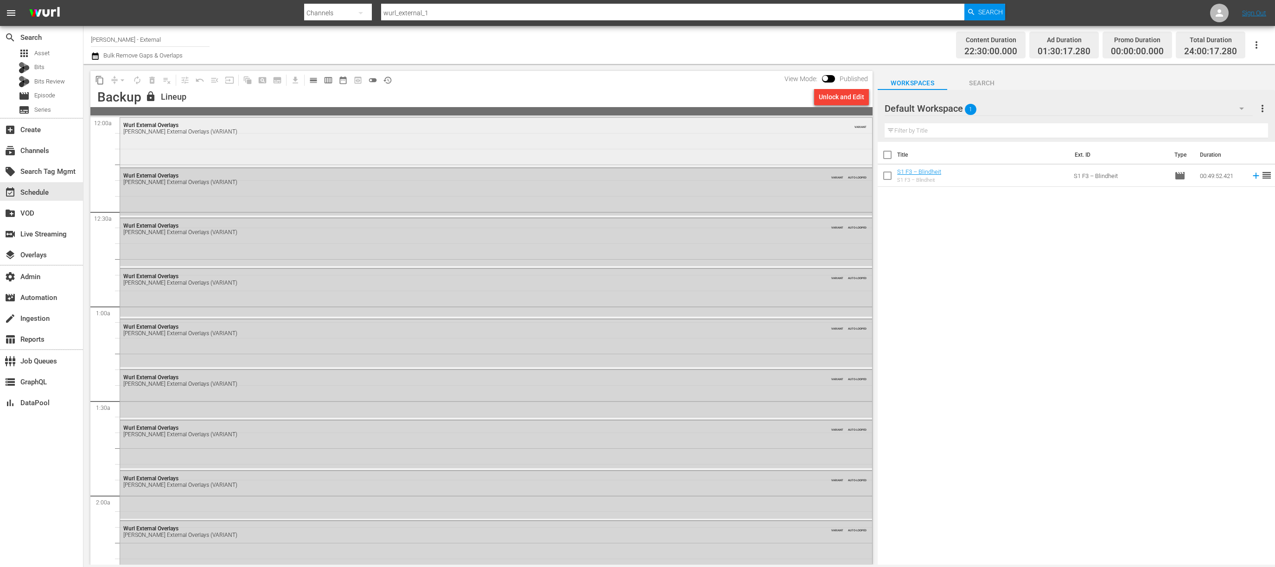
click at [297, 154] on div "Wurl External Overlays Wurl External Overlays (VARIANT) VARIANT" at bounding box center [496, 142] width 752 height 48
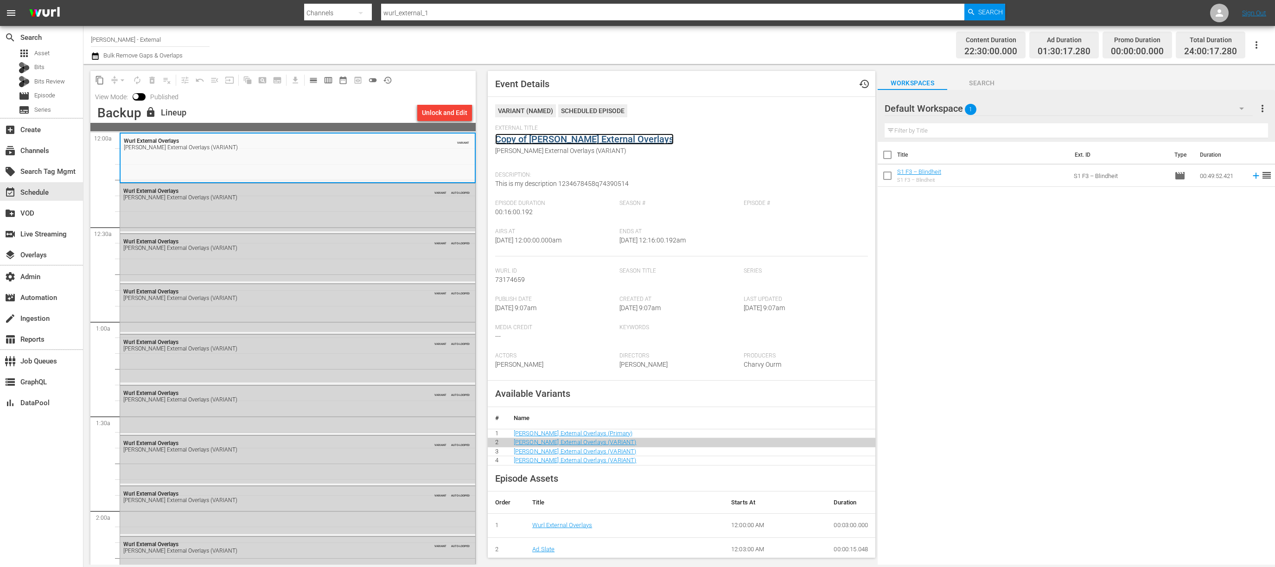
click at [559, 136] on link "Copy of Wurl External Overlays" at bounding box center [584, 139] width 179 height 11
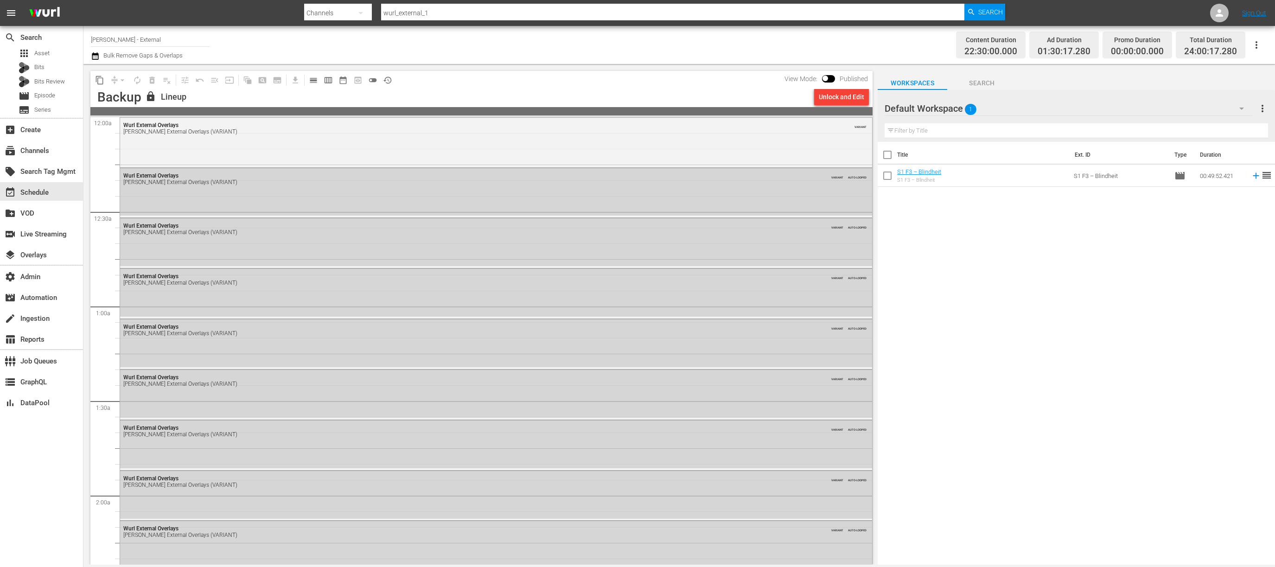
click at [280, 199] on div "Wurl External Overlays Wurl External Overlays (VARIANT) VARIANT AUTO-LOOPED" at bounding box center [496, 192] width 752 height 48
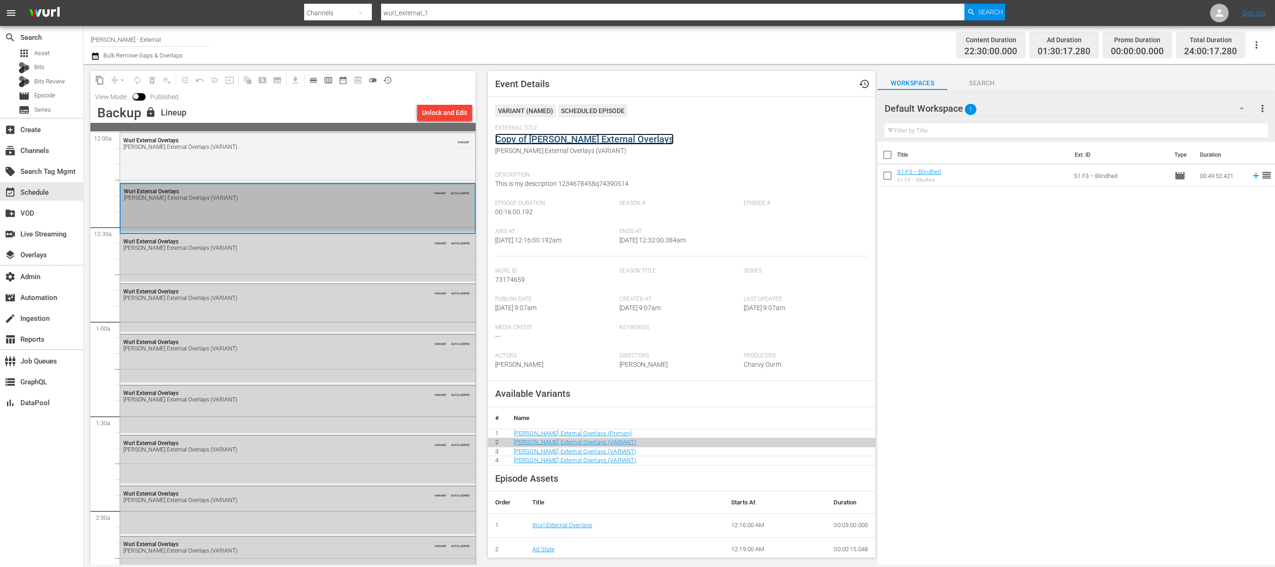
click at [563, 141] on link "Copy of Wurl External Overlays" at bounding box center [584, 139] width 179 height 11
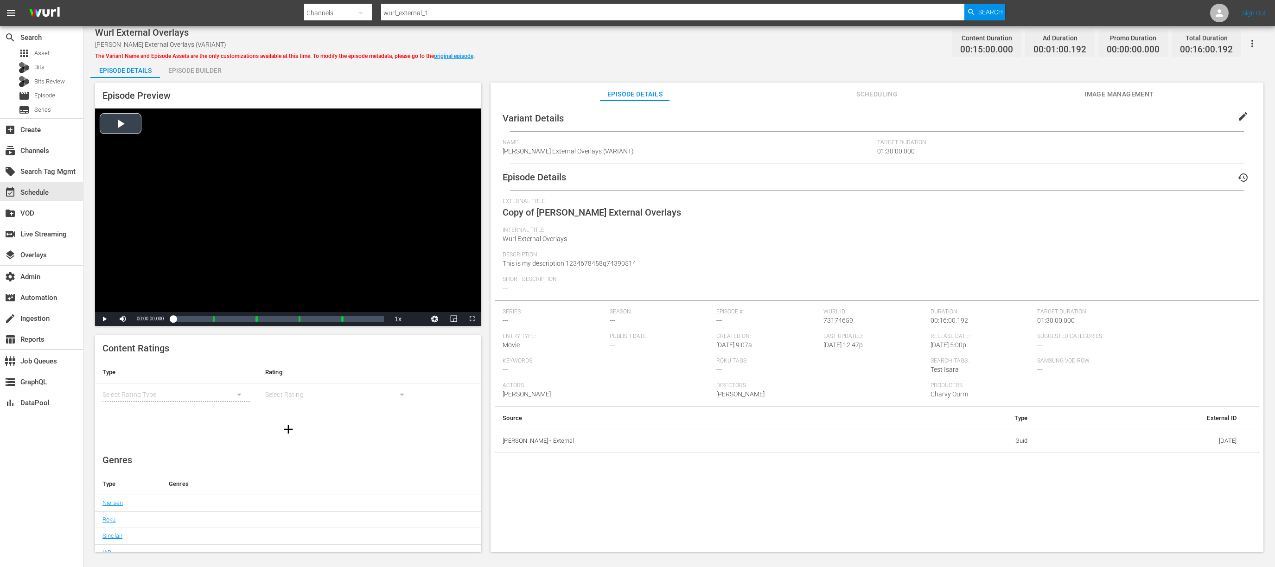
click at [121, 124] on div "Video Player" at bounding box center [288, 211] width 386 height 204
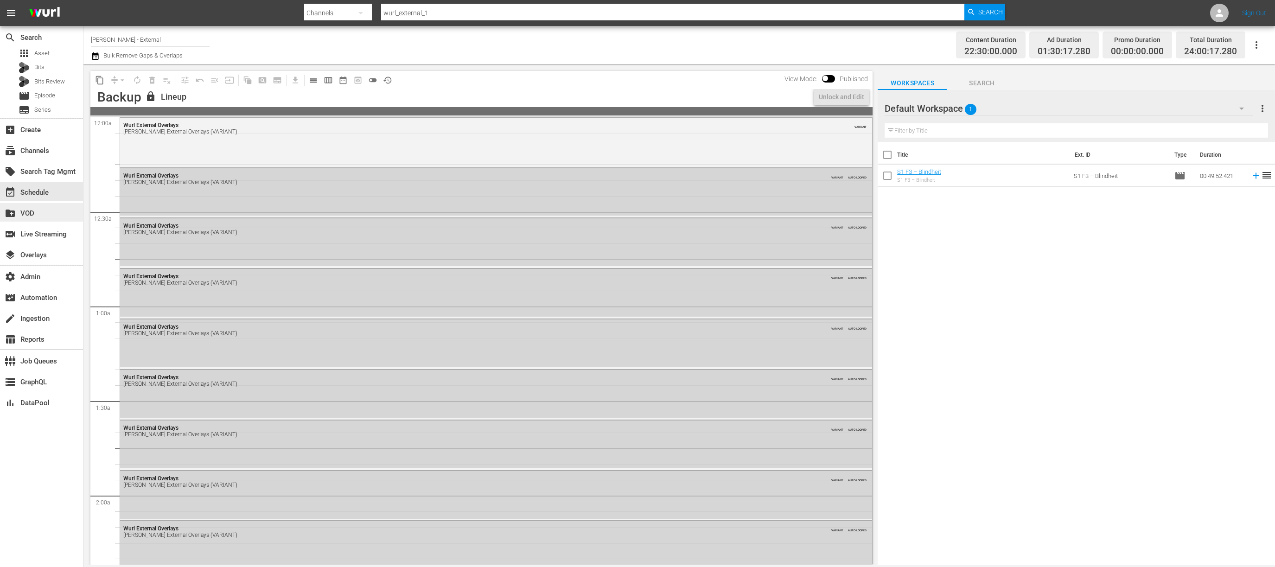
click at [53, 204] on div "create_new_folder VOD" at bounding box center [41, 212] width 83 height 19
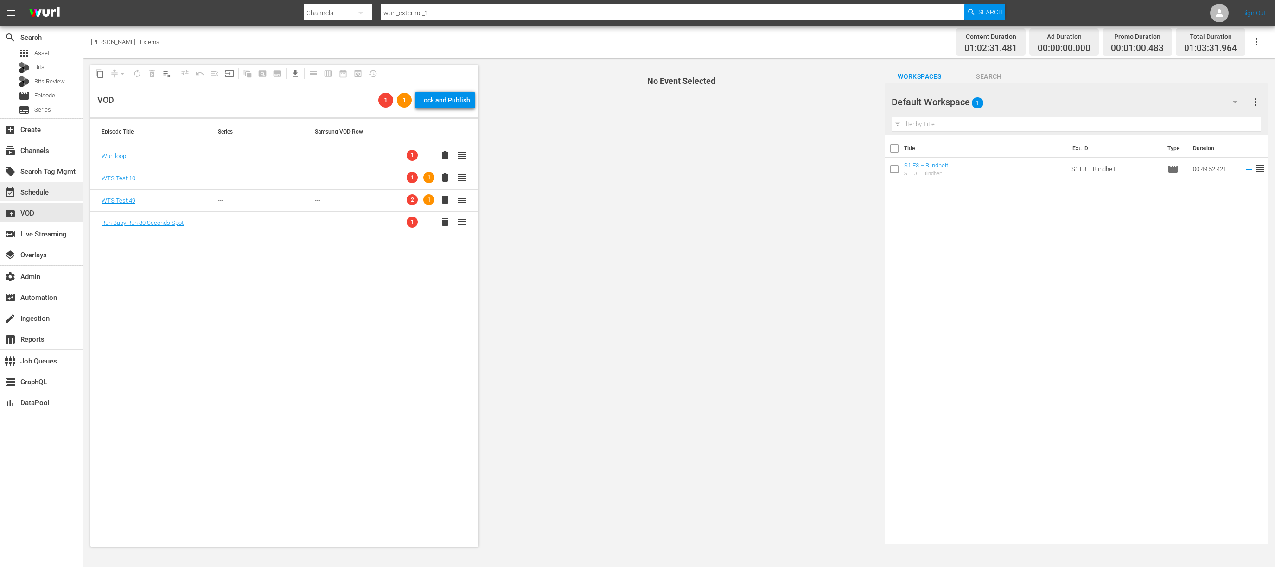
click at [38, 183] on div "event_available Schedule" at bounding box center [41, 191] width 83 height 19
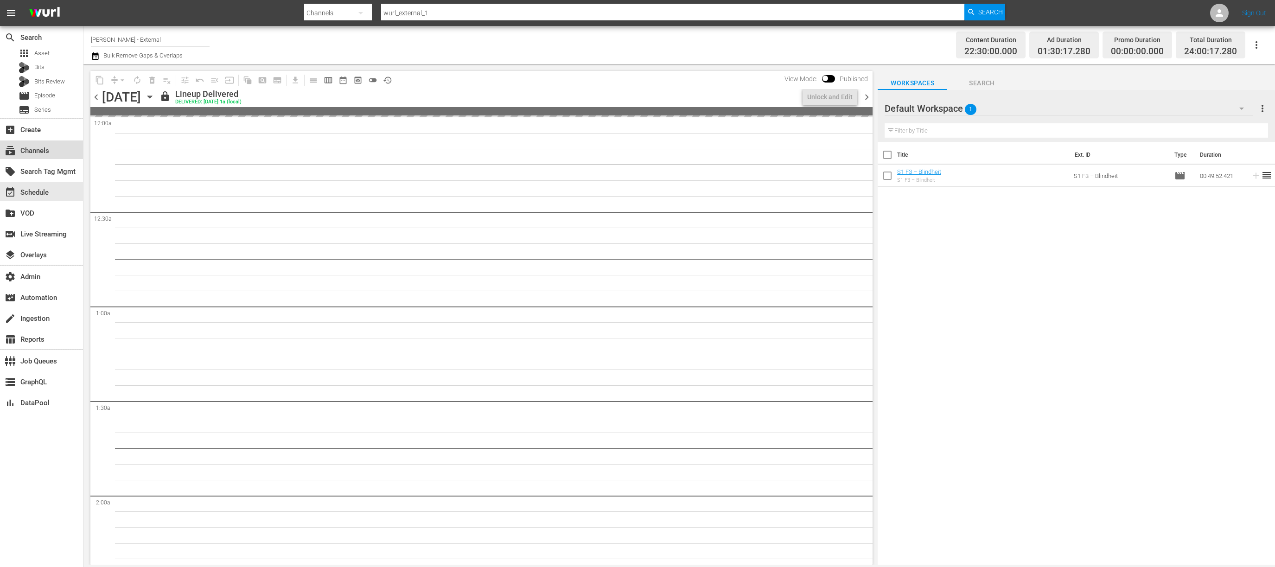
click at [38, 152] on div "subscriptions Channels" at bounding box center [26, 149] width 52 height 8
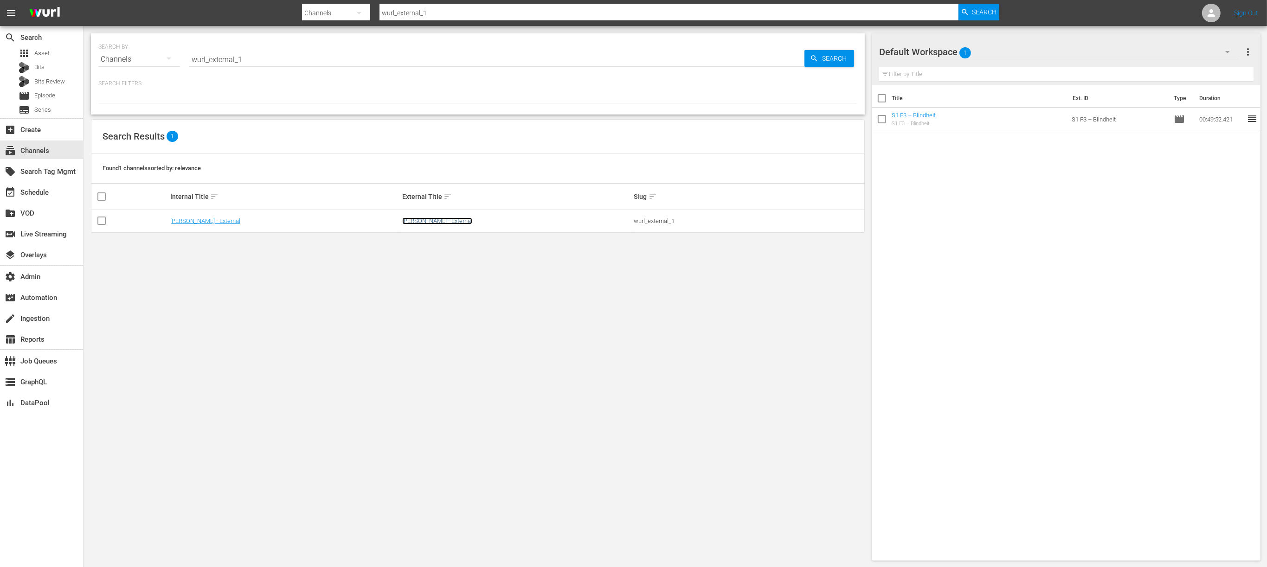
click at [402, 219] on link "[PERSON_NAME] - External" at bounding box center [437, 221] width 70 height 7
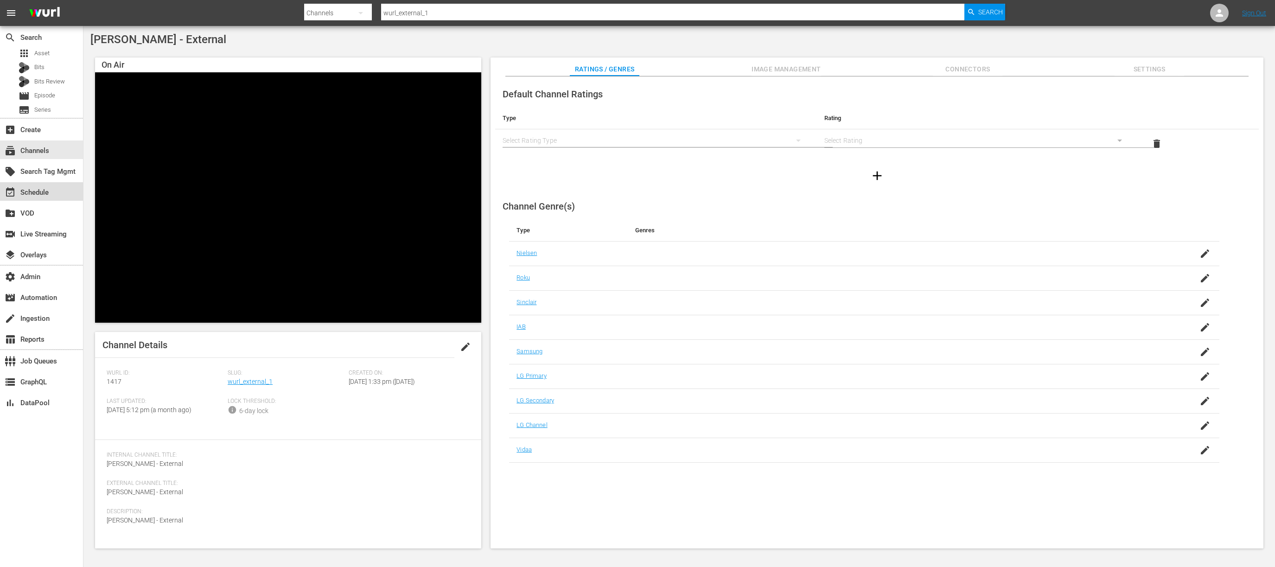
click at [26, 189] on div "event_available Schedule" at bounding box center [26, 191] width 52 height 8
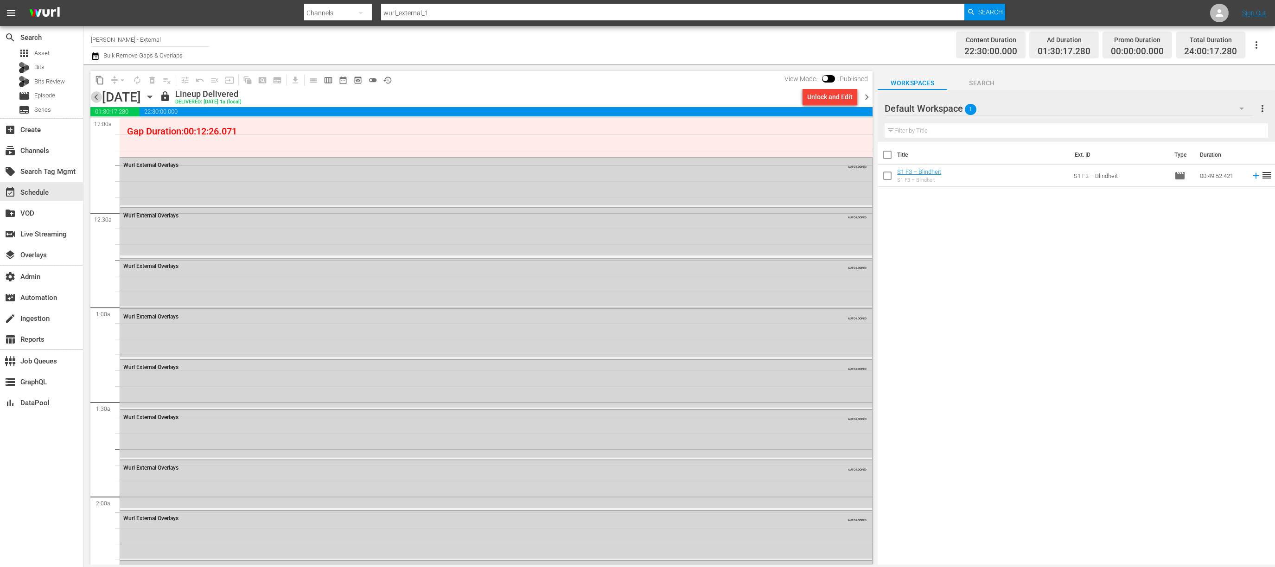
click at [101, 95] on span "chevron_left" at bounding box center [96, 97] width 12 height 12
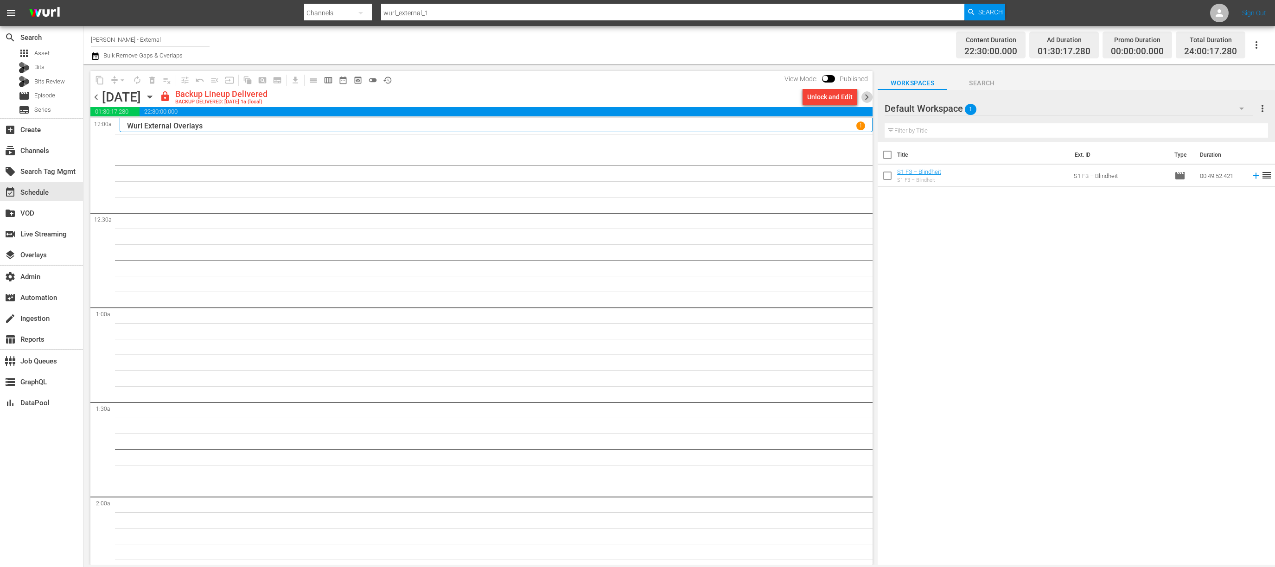
click at [868, 95] on span "chevron_right" at bounding box center [867, 97] width 12 height 12
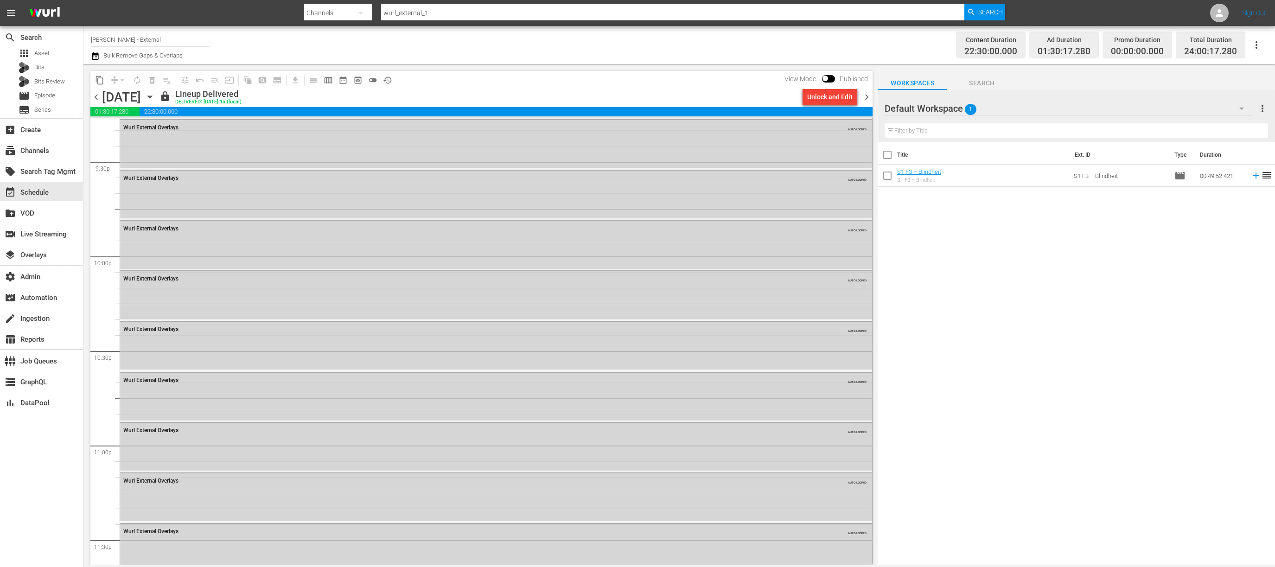
scroll to position [4134, 0]
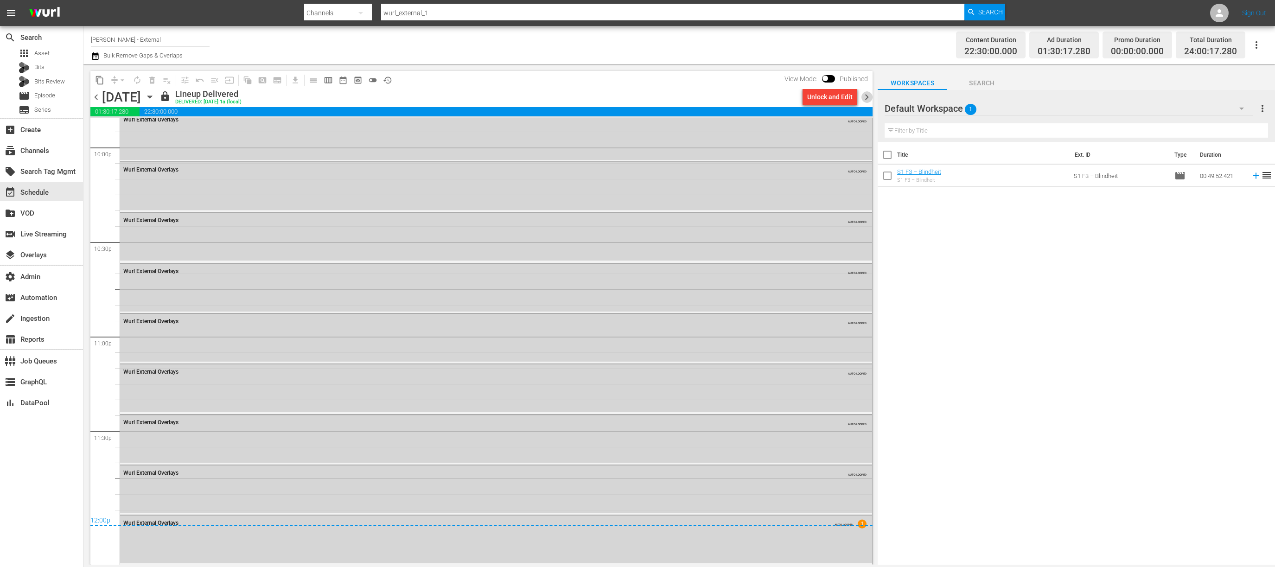
click at [868, 97] on span "chevron_right" at bounding box center [867, 97] width 12 height 12
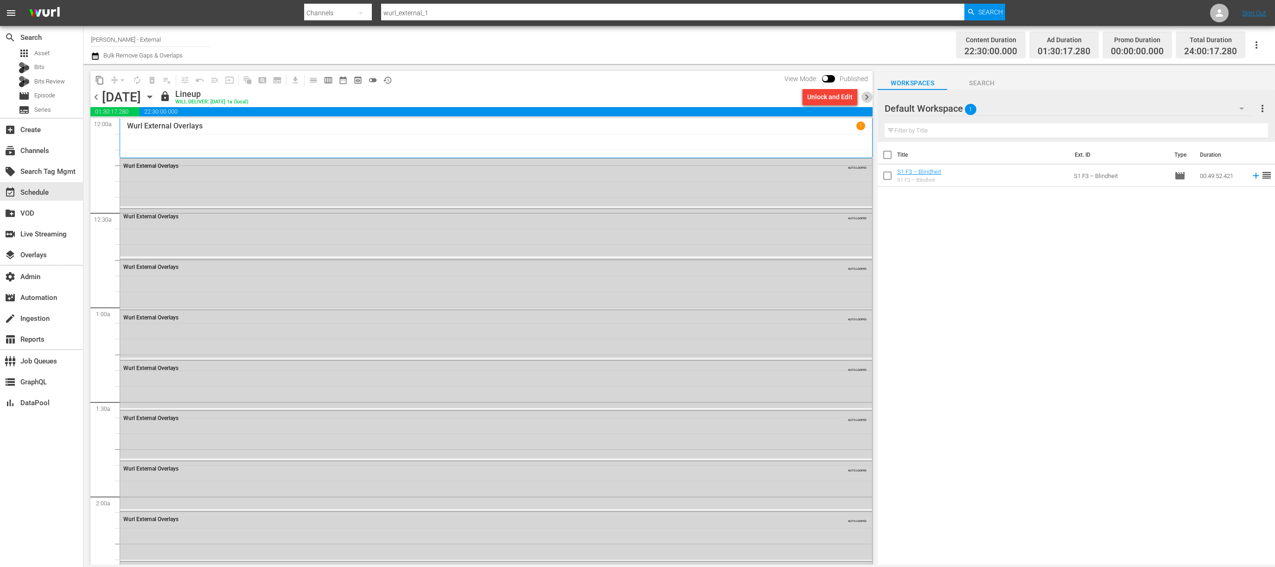
click at [865, 96] on span "chevron_right" at bounding box center [867, 97] width 12 height 12
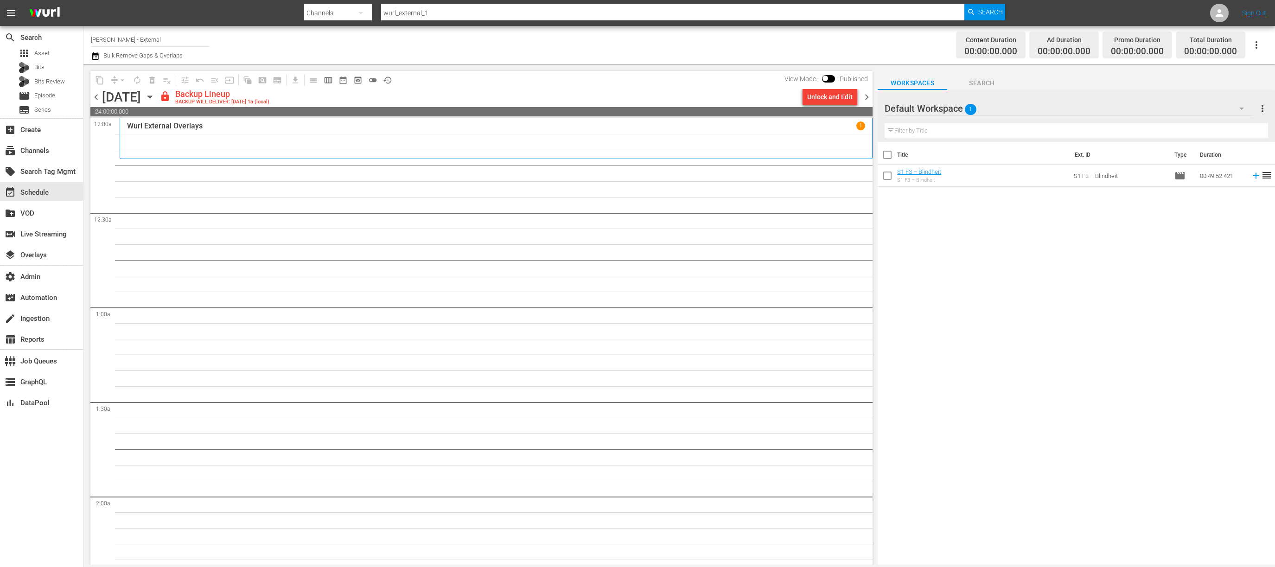
click at [865, 99] on span "chevron_right" at bounding box center [867, 97] width 12 height 12
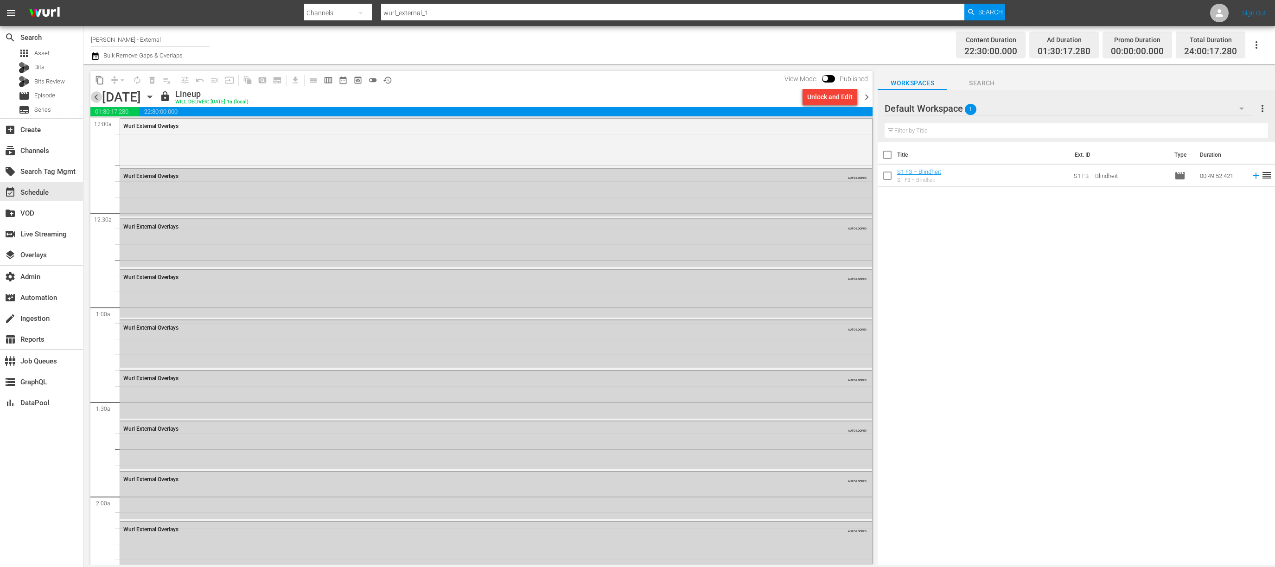
click at [95, 96] on span "chevron_left" at bounding box center [96, 97] width 12 height 12
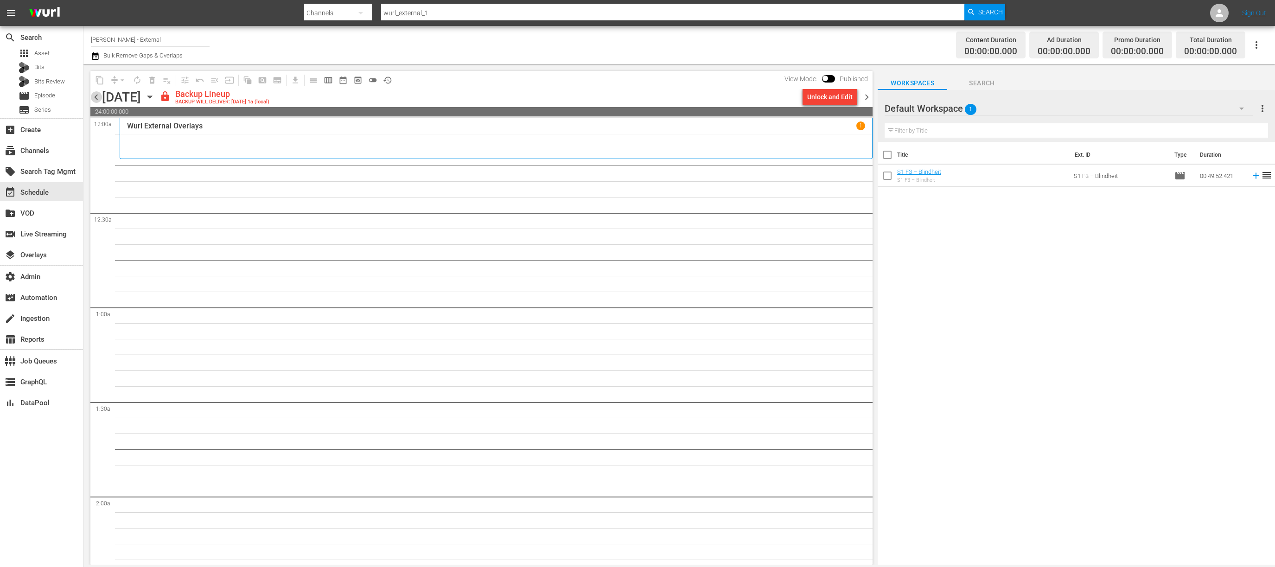
click at [95, 96] on span "chevron_left" at bounding box center [96, 97] width 12 height 12
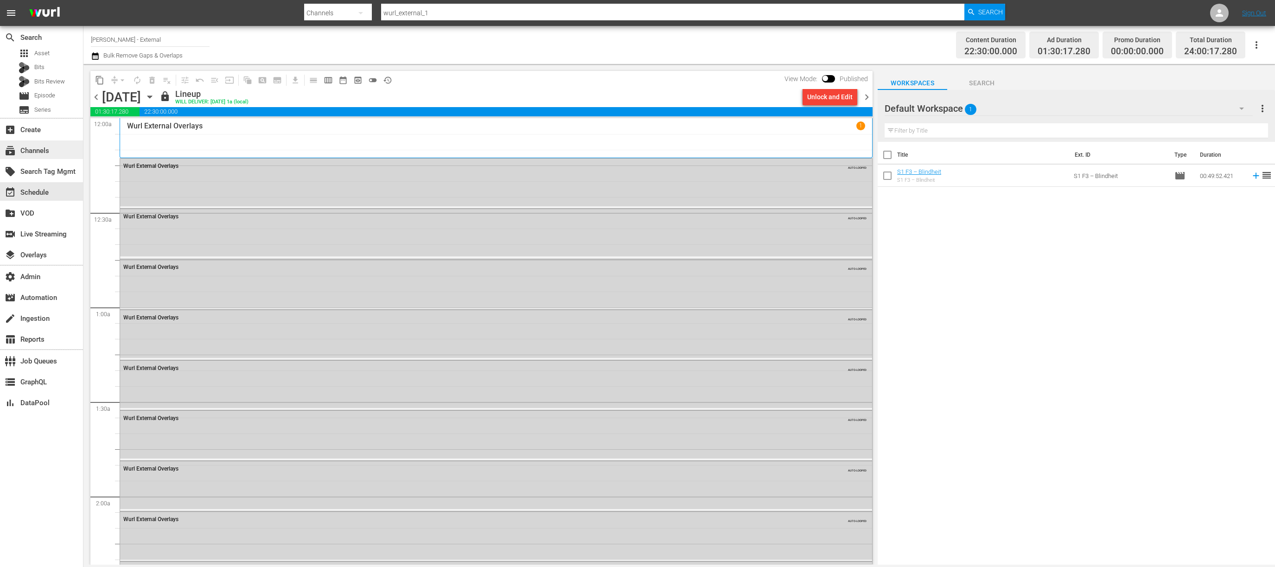
click at [34, 159] on div "subscriptions Channels" at bounding box center [41, 150] width 83 height 19
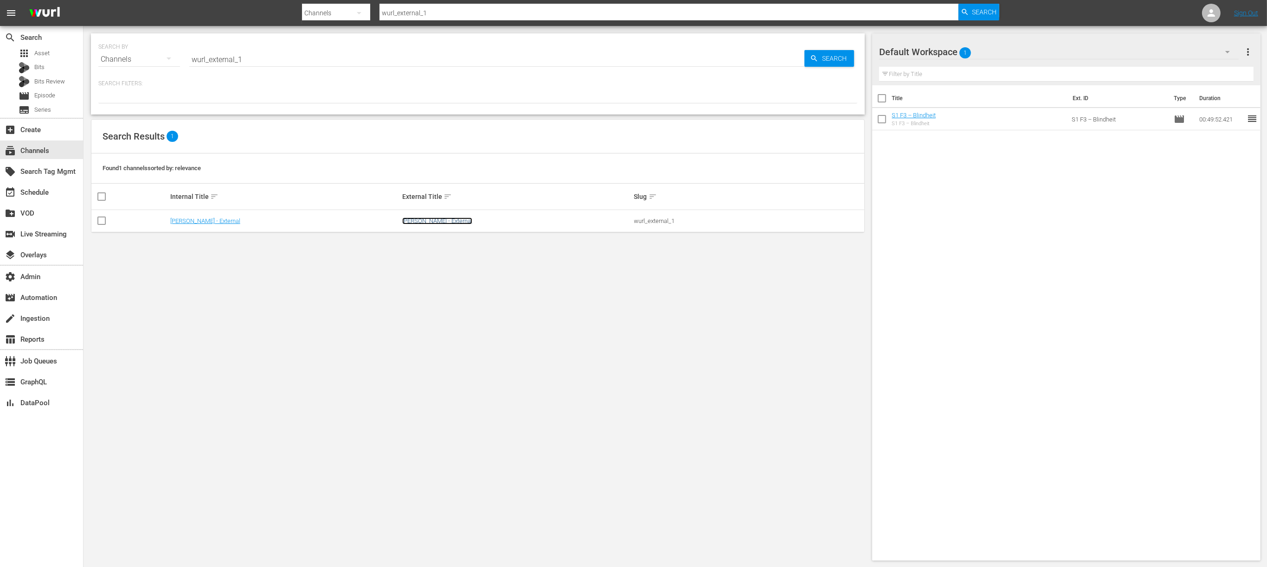
click at [426, 223] on link "[PERSON_NAME] - External" at bounding box center [437, 221] width 70 height 7
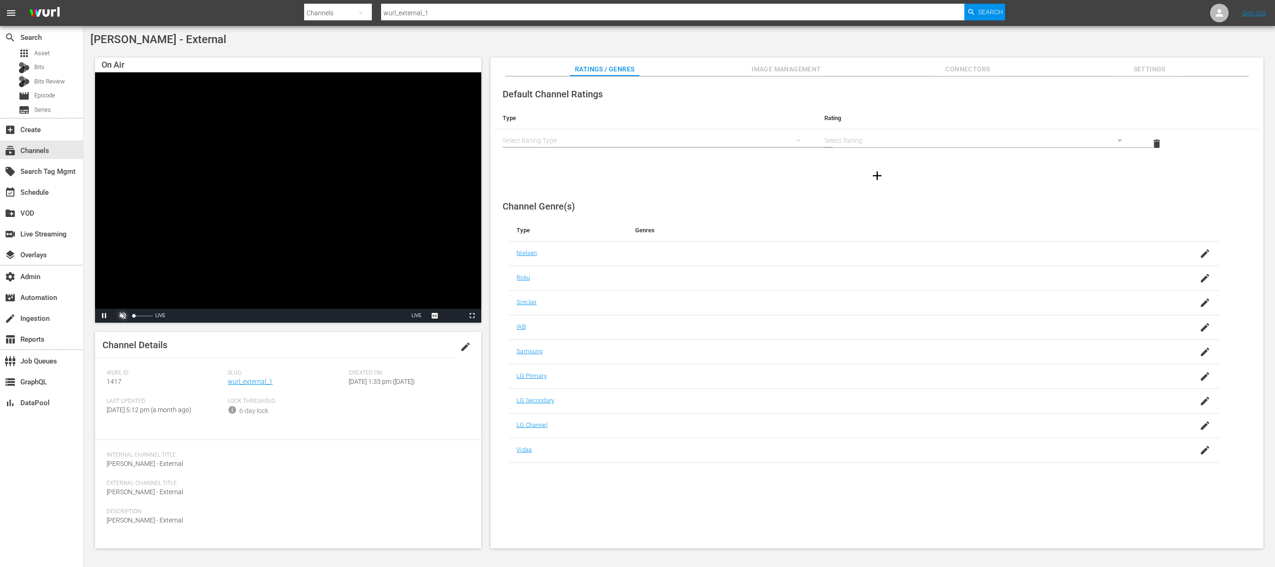
click at [123, 316] on span "Video Player" at bounding box center [123, 316] width 0 height 0
click at [145, 317] on div "59%" at bounding box center [143, 316] width 23 height 14
drag, startPoint x: 142, startPoint y: 316, endPoint x: 108, endPoint y: 318, distance: 34.8
click at [108, 318] on div "Pause Unmute 0% Current Time -:- / Duration -:-:- Loaded : 100.00% -0:29 Stream…" at bounding box center [288, 316] width 386 height 14
click at [48, 145] on div "subscriptions Channels" at bounding box center [26, 149] width 52 height 8
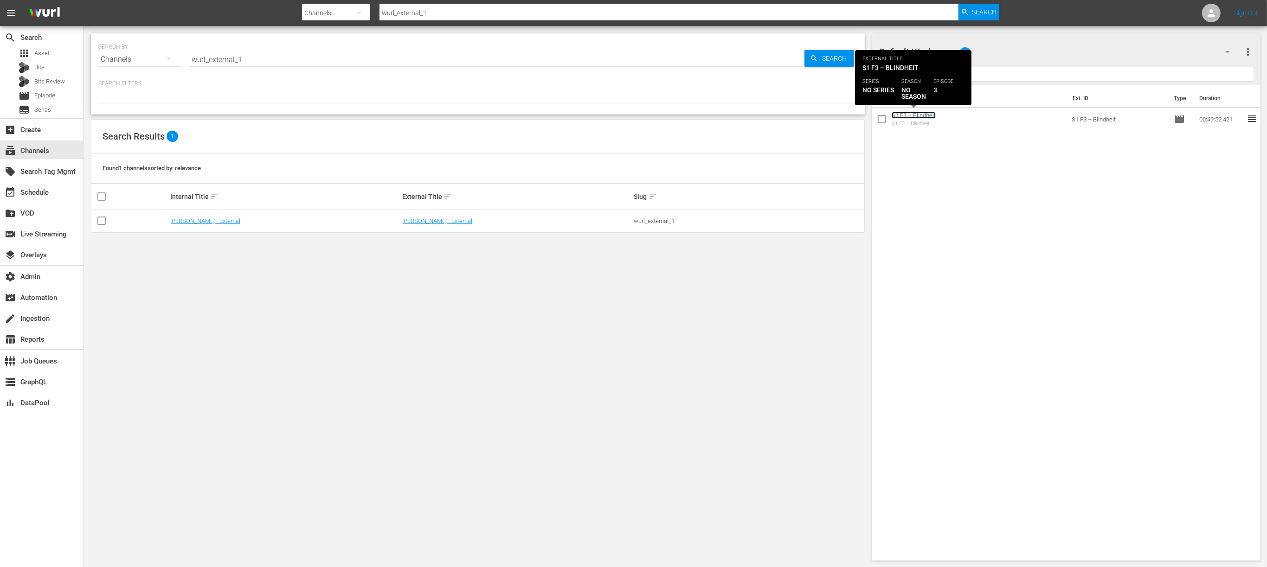
click at [923, 115] on link "S1 F3 – Blindheit" at bounding box center [913, 115] width 44 height 7
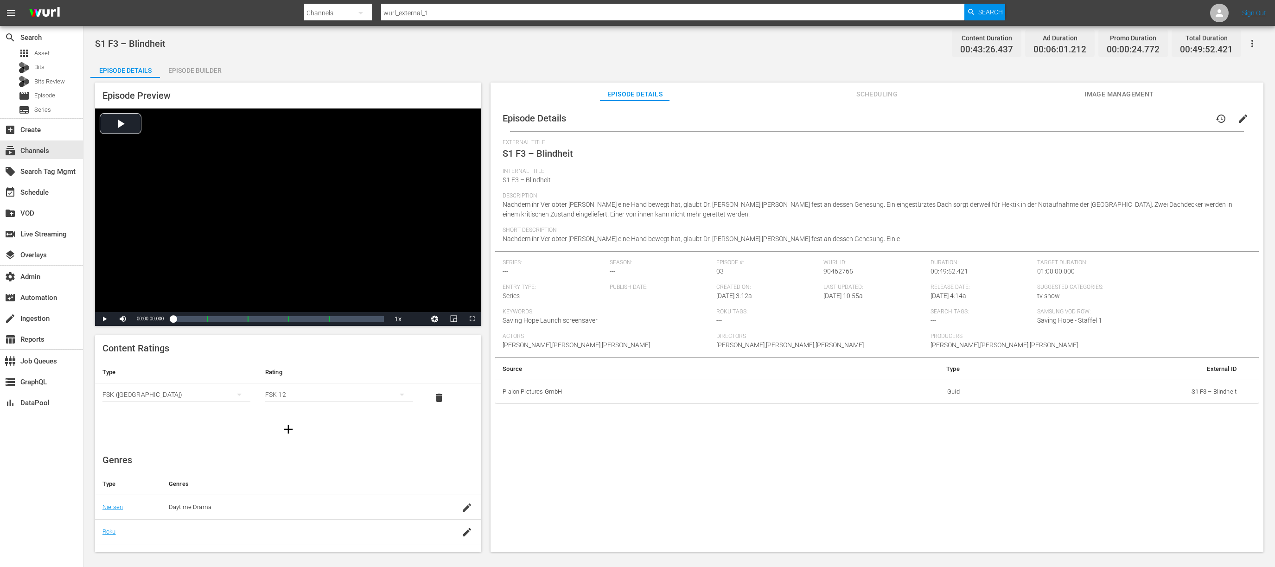
click at [895, 91] on span "Scheduling" at bounding box center [878, 95] width 70 height 12
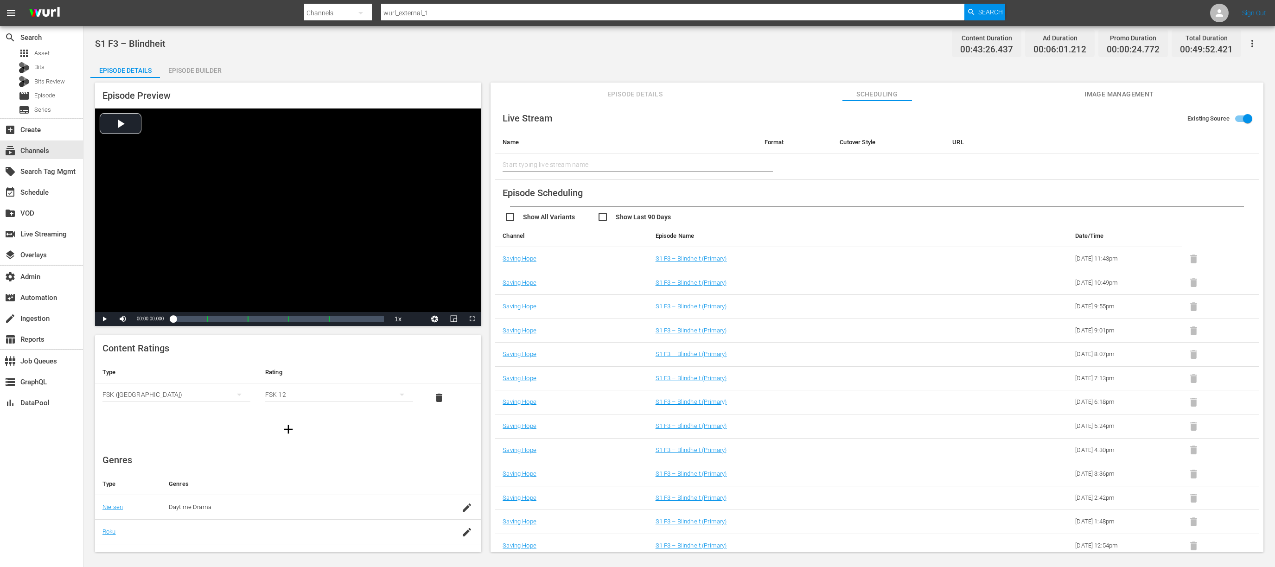
scroll to position [340, 0]
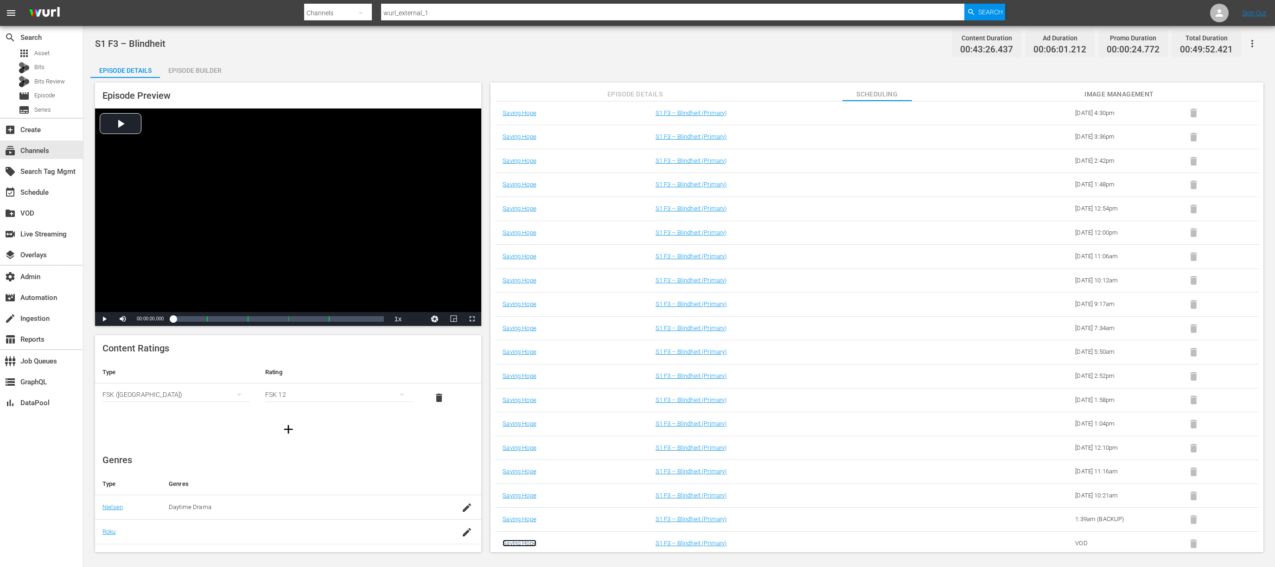
click at [525, 545] on link "Saving Hope" at bounding box center [520, 543] width 34 height 7
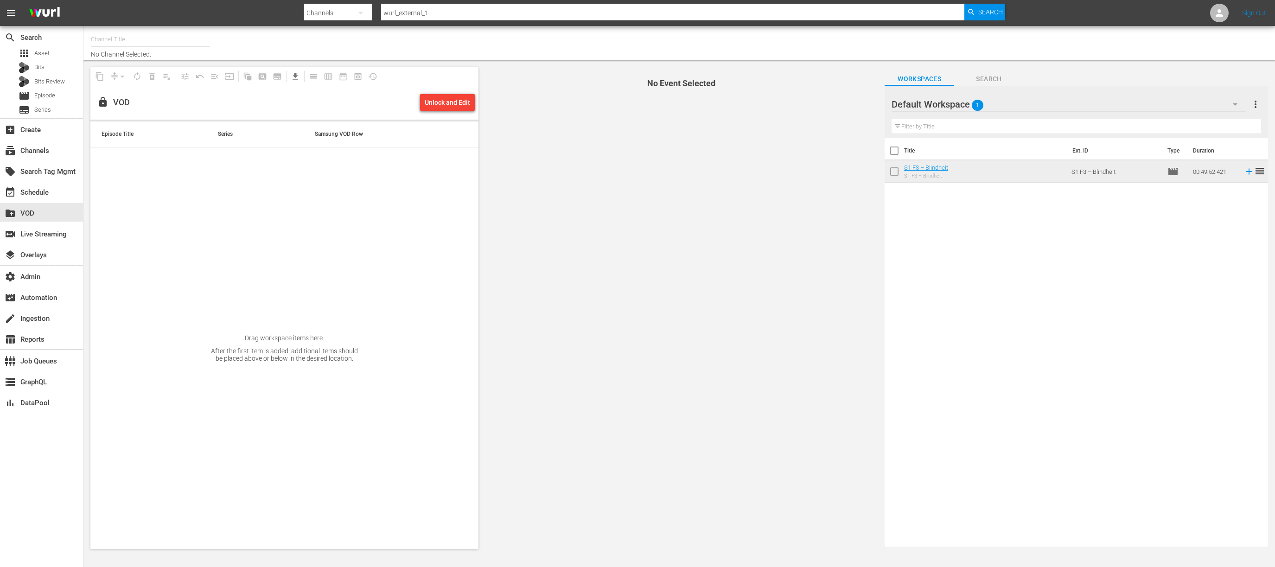
type input "Saving Hope Wurl (2127)"
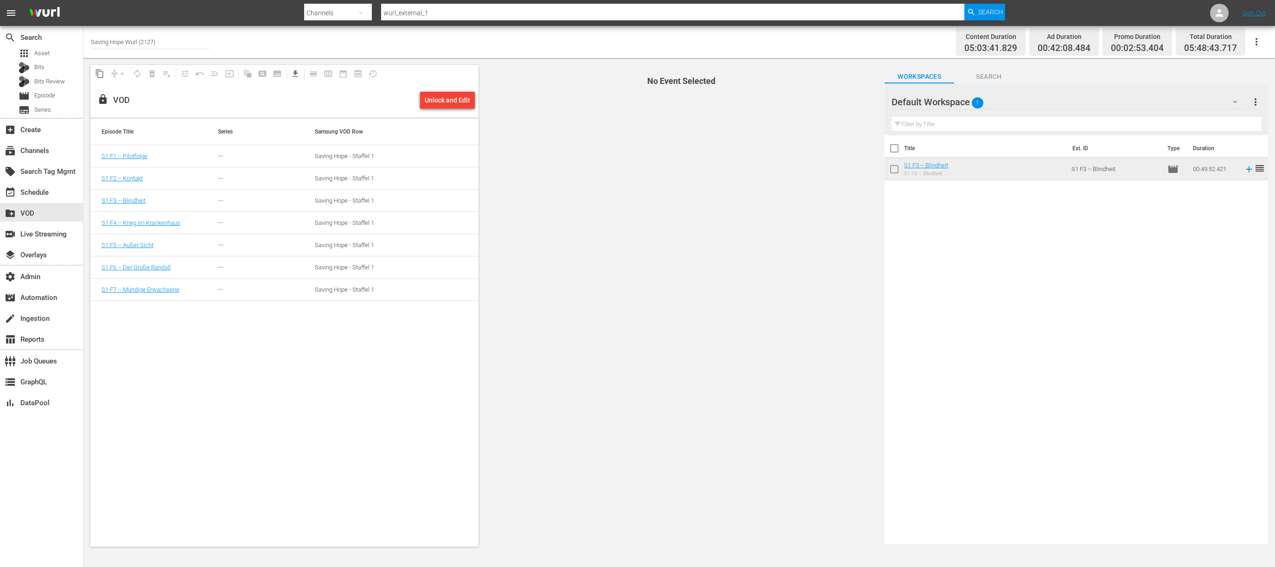
drag, startPoint x: 556, startPoint y: 109, endPoint x: 543, endPoint y: 101, distance: 15.6
click at [556, 109] on span "No Event Selected" at bounding box center [679, 306] width 397 height 496
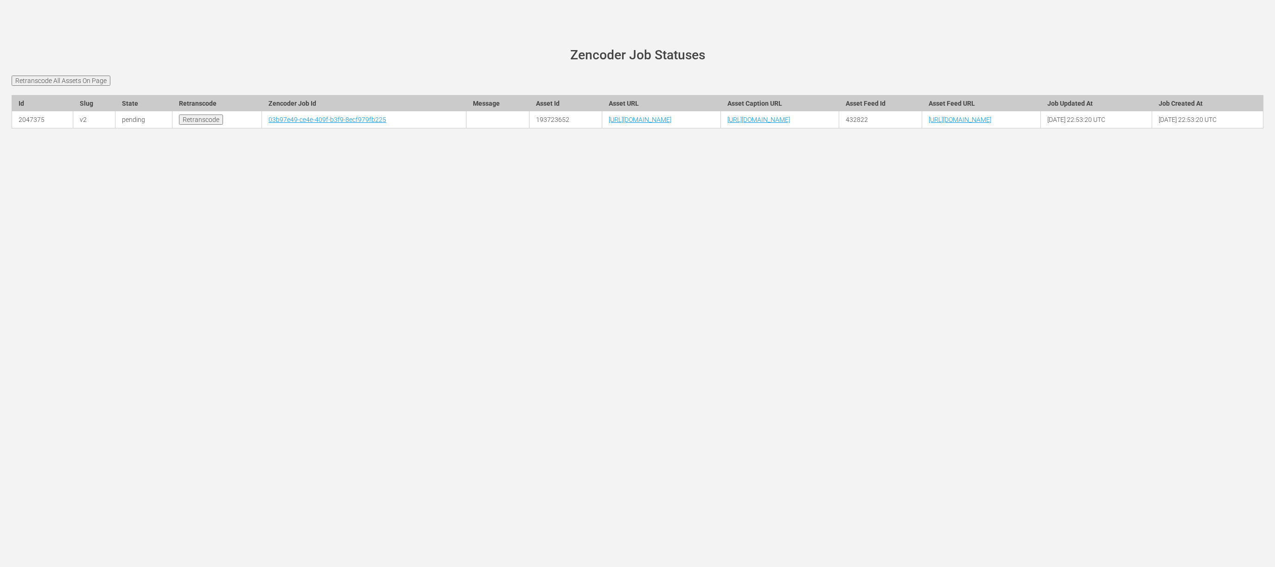
click at [416, 26] on main "[PERSON_NAME][DOMAIN_NAME] site status Zencoder Job Statuses Retranscode All As…" at bounding box center [637, 93] width 1275 height 135
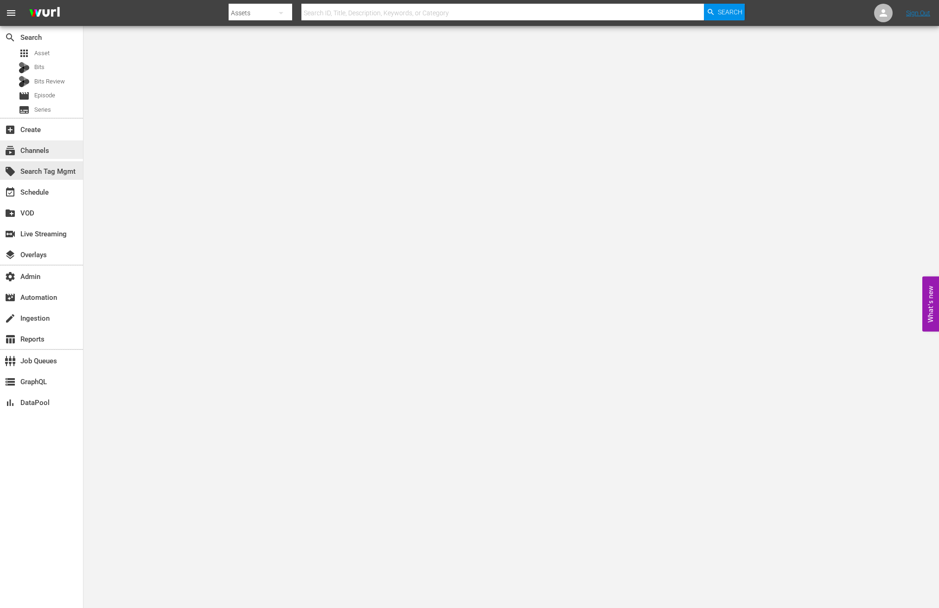
click at [35, 153] on div "subscriptions Channels" at bounding box center [26, 149] width 52 height 8
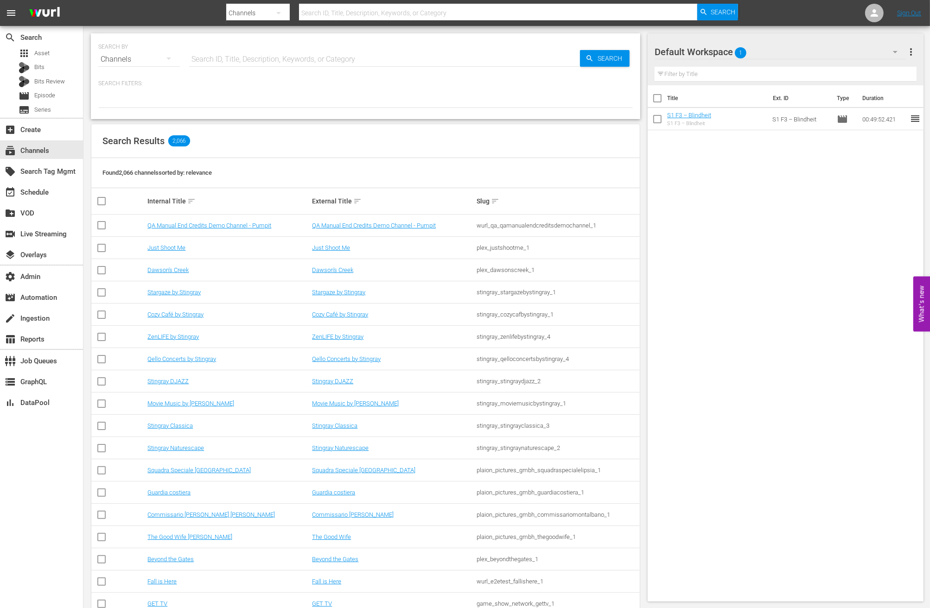
click at [231, 61] on input "text" at bounding box center [384, 59] width 391 height 22
type input "[PERSON_NAME]"
type input "wurl_external_1"
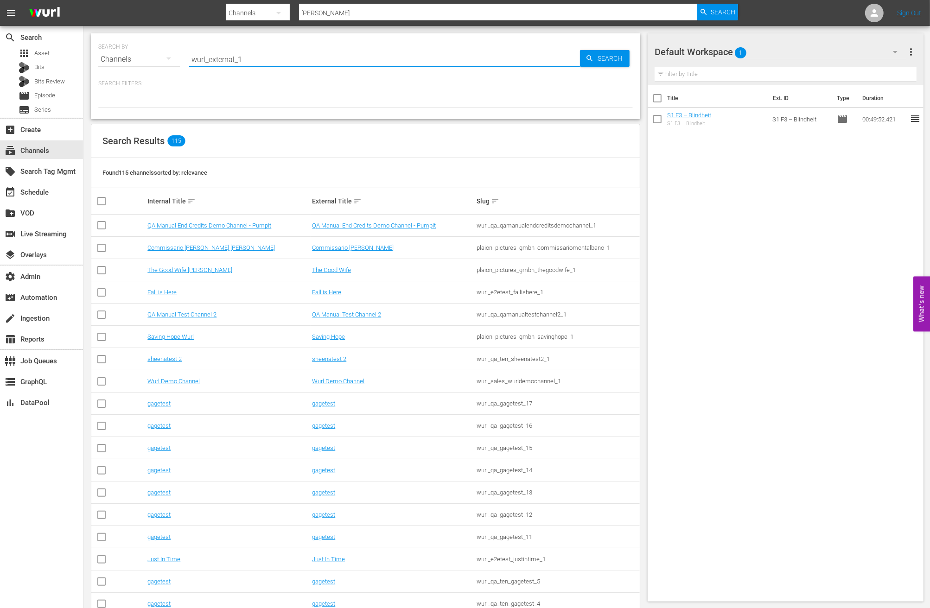
type input "wurl_external_1"
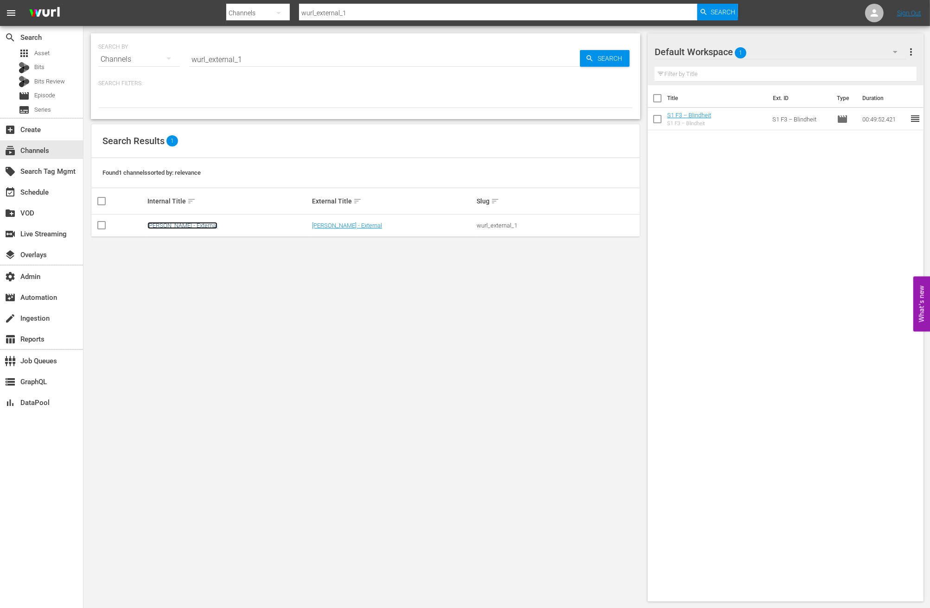
click at [173, 227] on link "[PERSON_NAME] - External" at bounding box center [182, 225] width 70 height 7
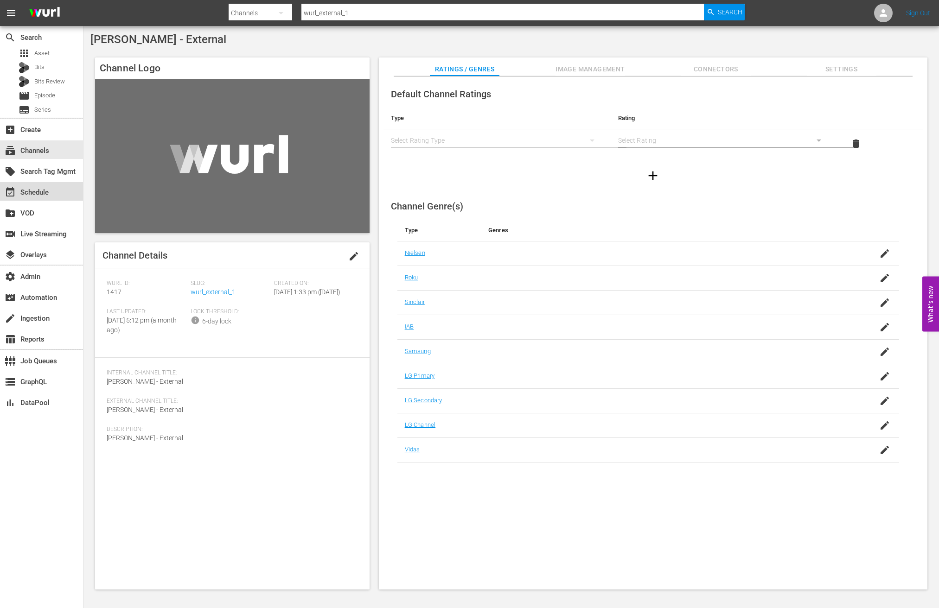
click at [62, 197] on div "event_available Schedule" at bounding box center [41, 191] width 83 height 19
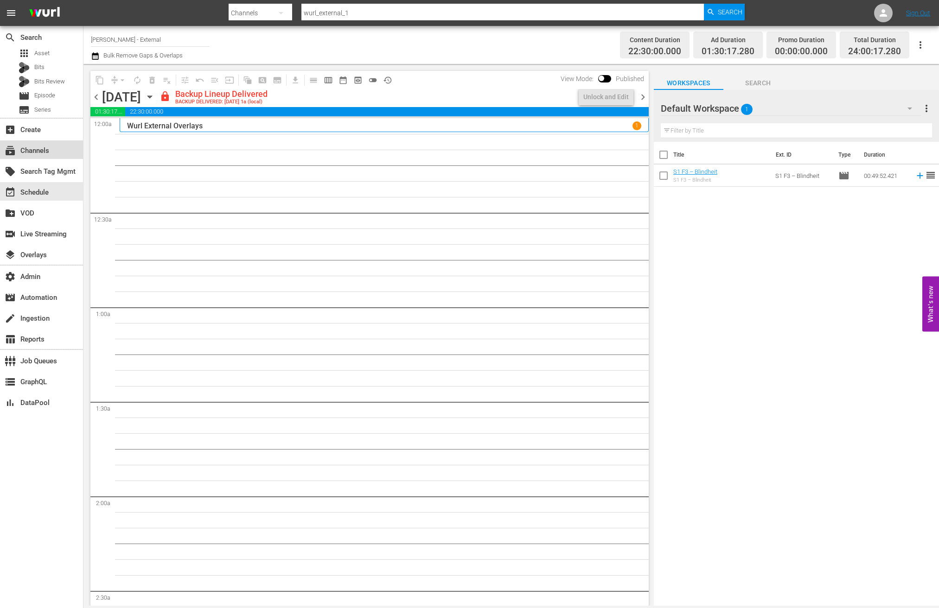
click at [49, 153] on div "subscriptions Channels" at bounding box center [26, 149] width 52 height 8
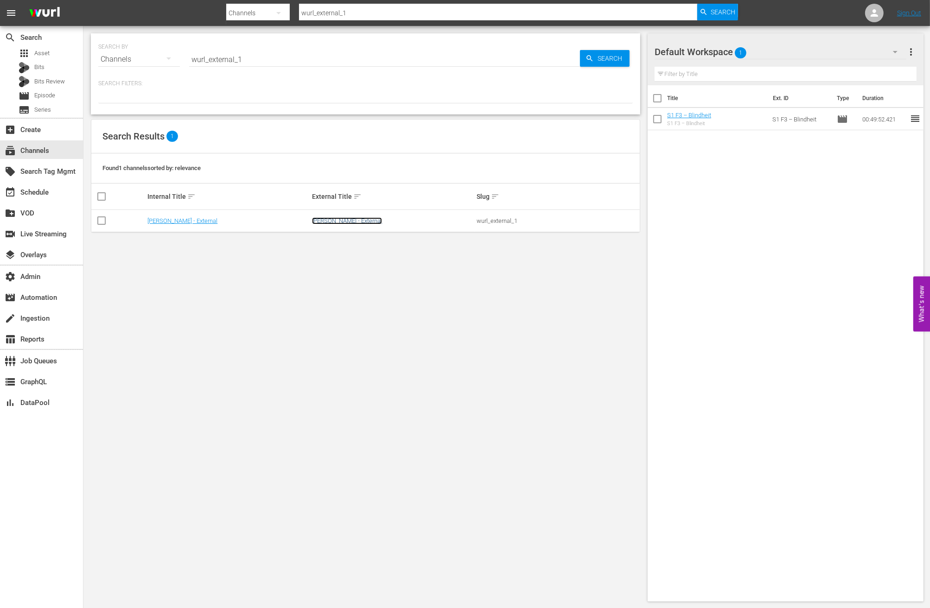
click at [335, 219] on link "[PERSON_NAME] - External" at bounding box center [347, 221] width 70 height 7
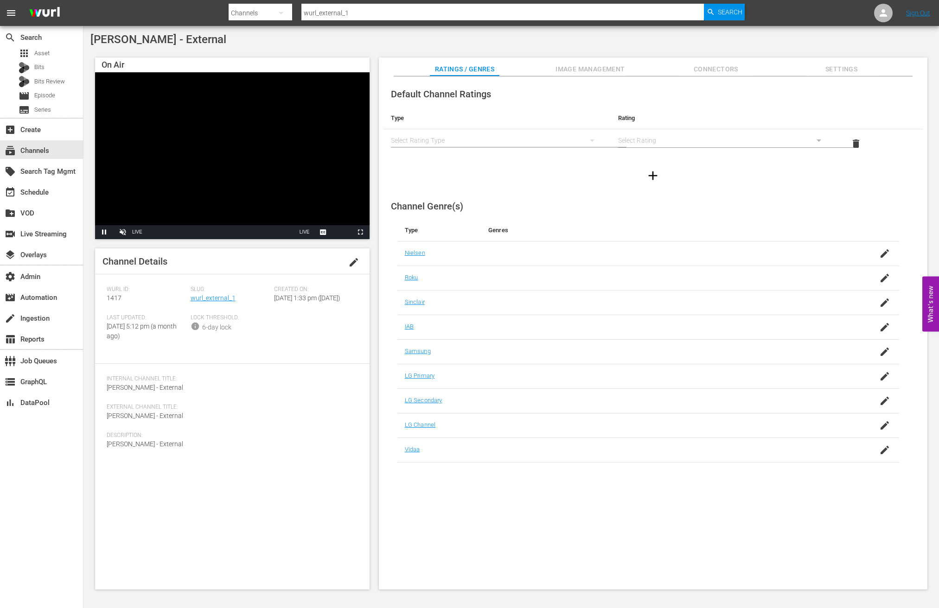
click at [142, 214] on video "Video Player" at bounding box center [232, 155] width 275 height 167
click at [104, 232] on span "Video Player" at bounding box center [104, 232] width 0 height 0
